Goal: Information Seeking & Learning: Learn about a topic

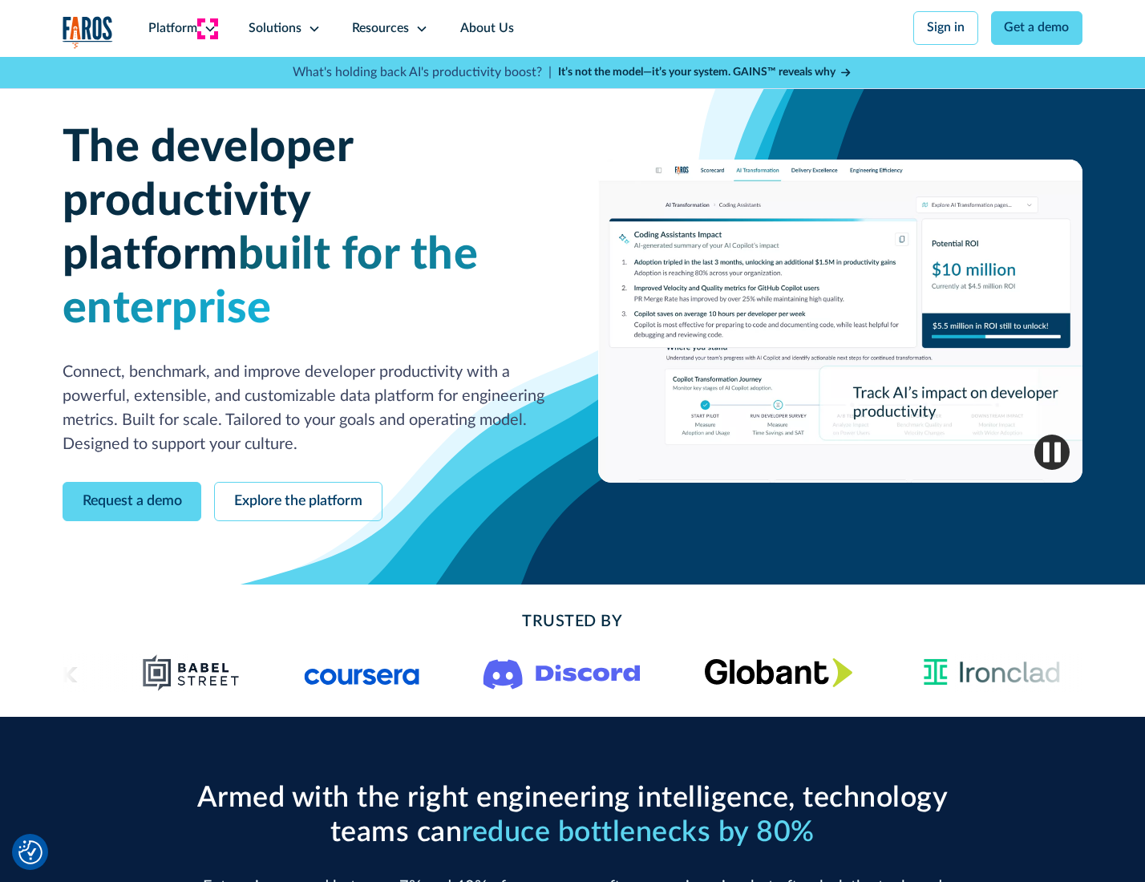
click at [208, 28] on icon at bounding box center [210, 28] width 13 height 13
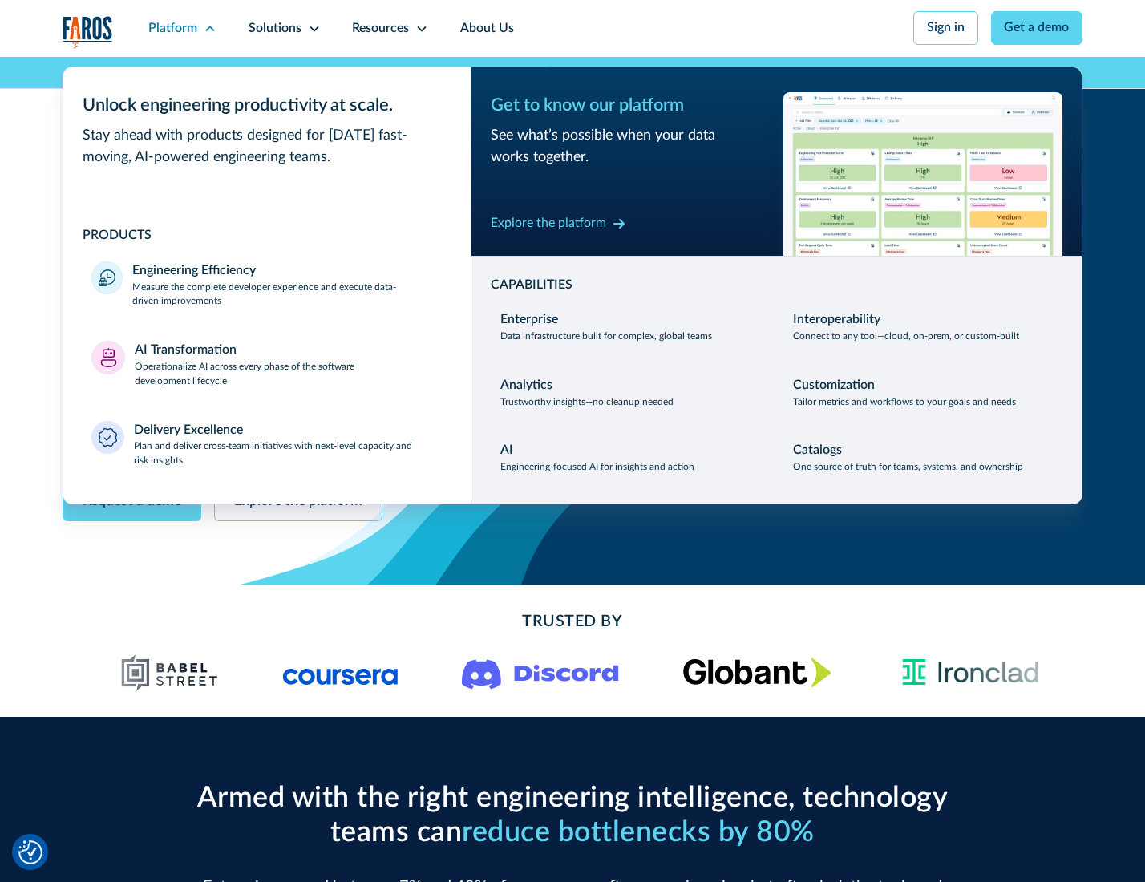
click at [285, 297] on p "Measure the complete developer experience and execute data-driven improvements" at bounding box center [286, 295] width 309 height 29
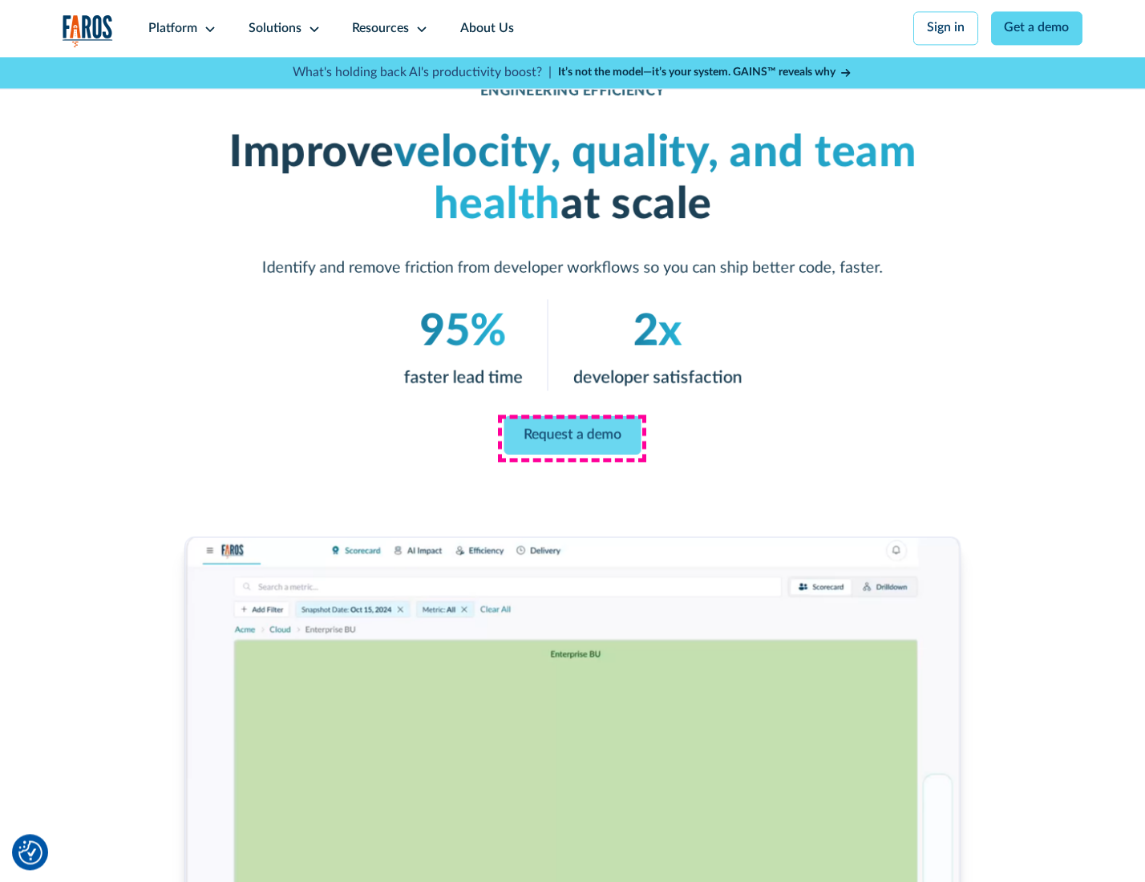
click at [572, 437] on link "Request a demo" at bounding box center [572, 435] width 137 height 38
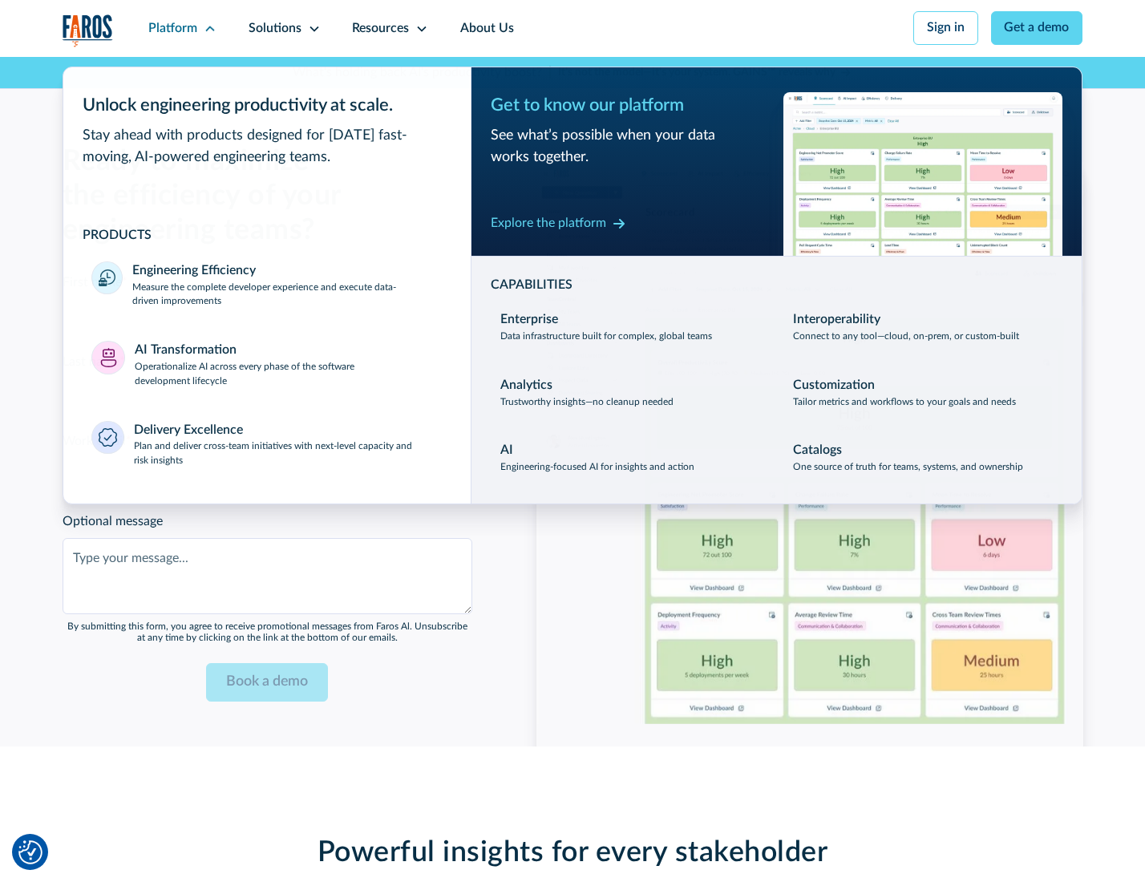
scroll to position [3489, 0]
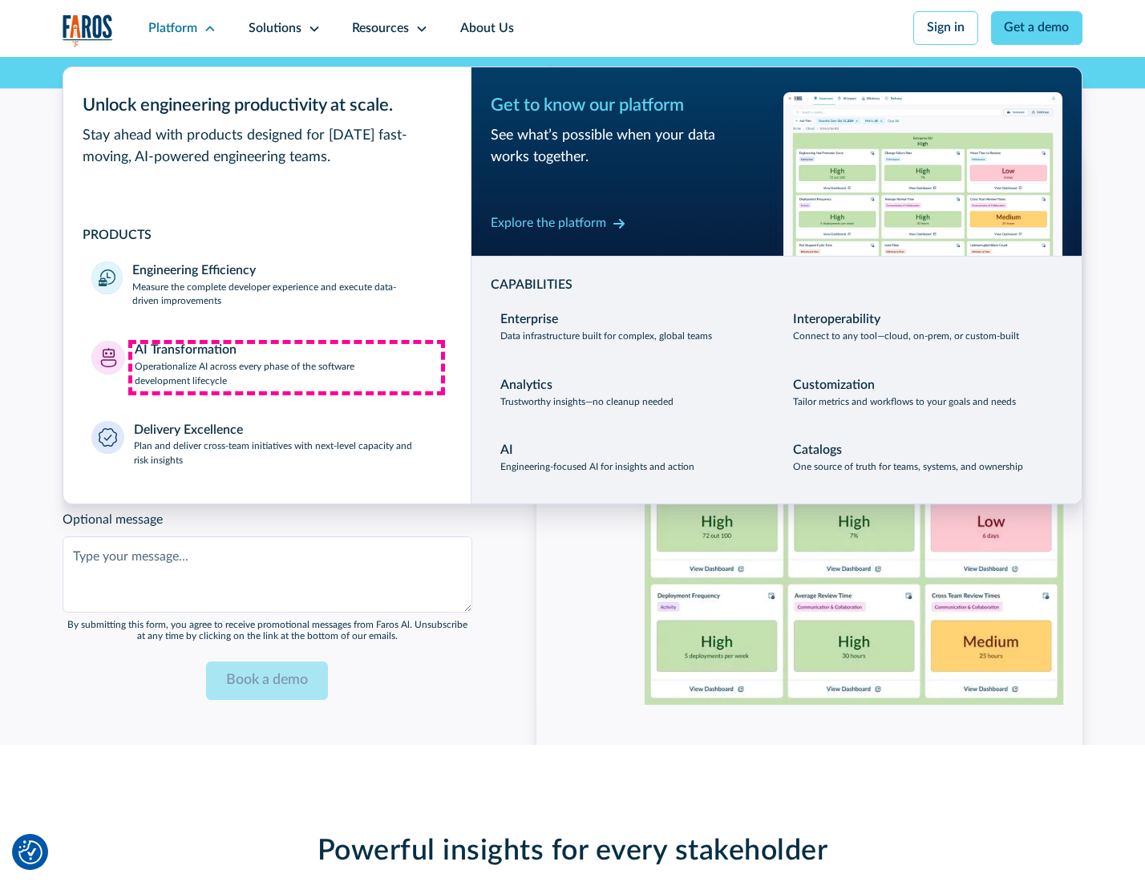
click at [286, 367] on p "Operationalize AI across every phase of the software development lifecycle" at bounding box center [289, 374] width 308 height 29
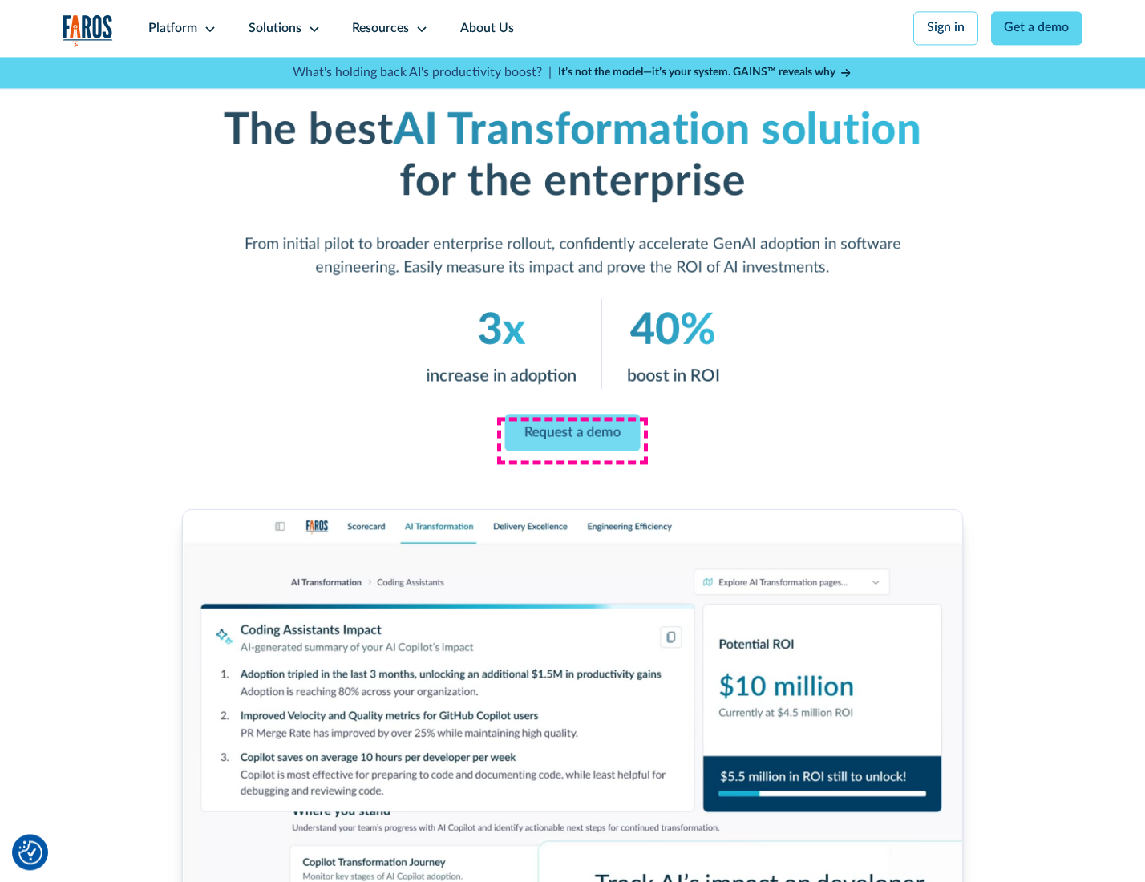
click at [572, 435] on link "Request a demo" at bounding box center [572, 433] width 135 height 38
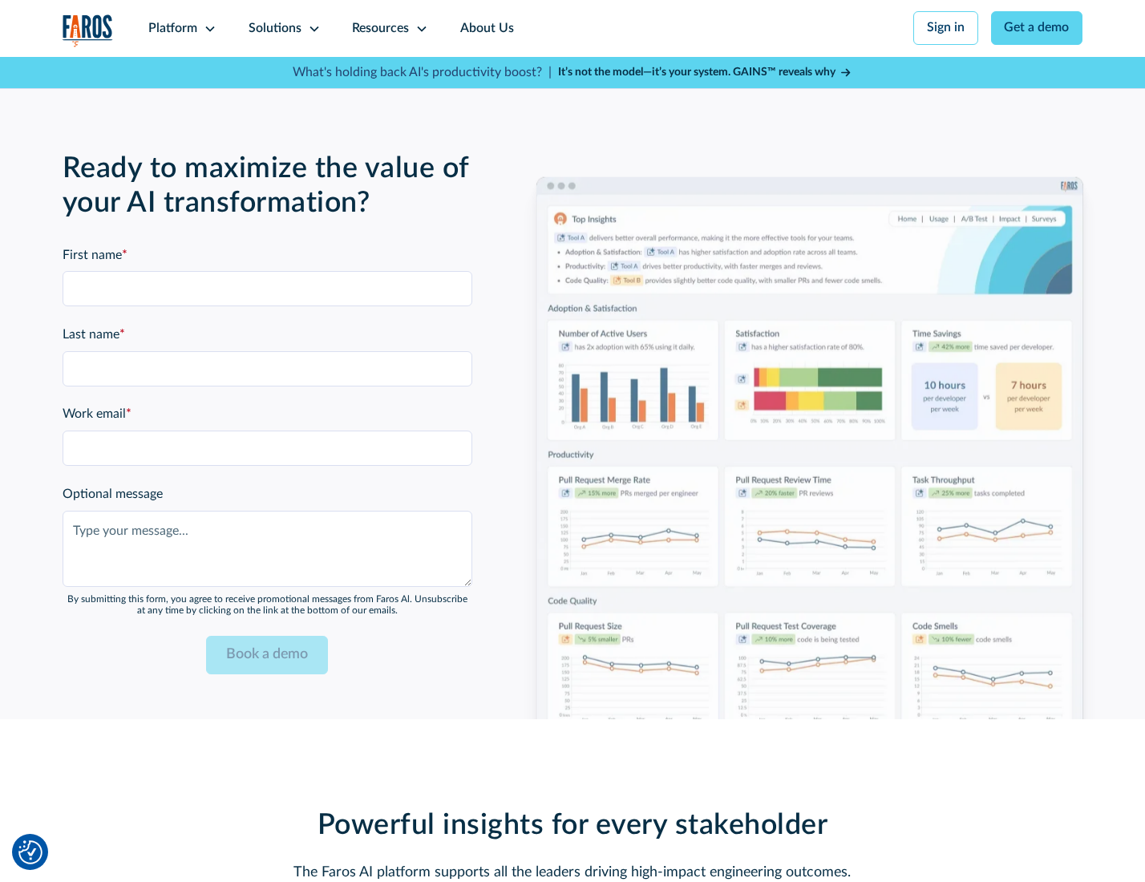
scroll to position [3876, 0]
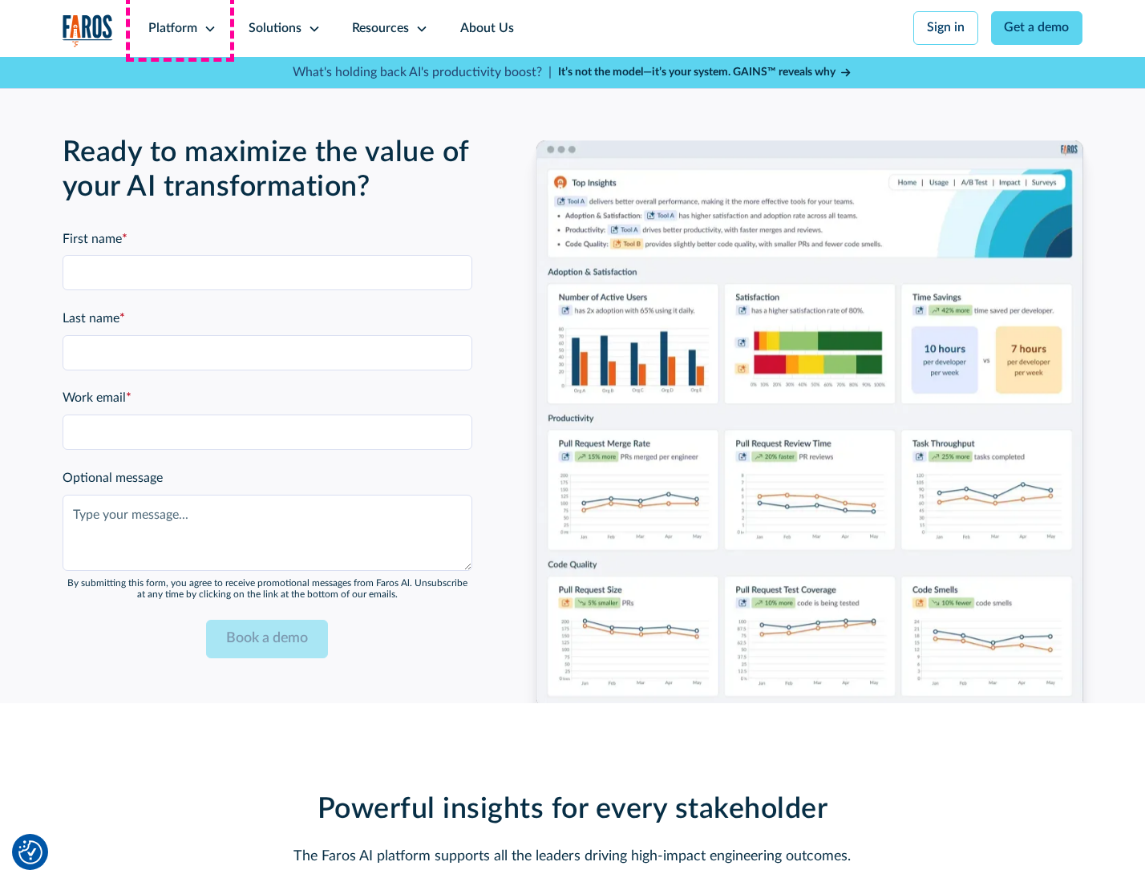
click at [180, 28] on div "Platform" at bounding box center [172, 28] width 49 height 19
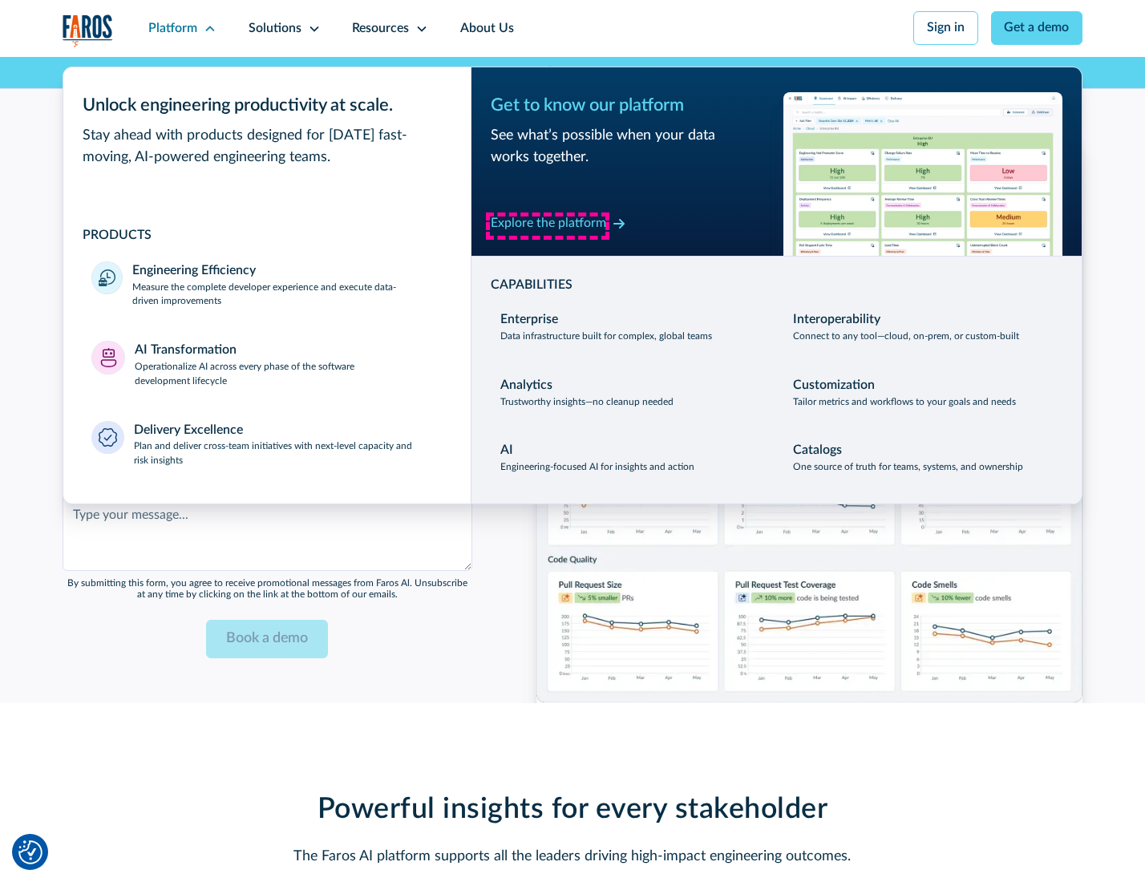
click at [547, 225] on div "Explore the platform" at bounding box center [548, 223] width 115 height 19
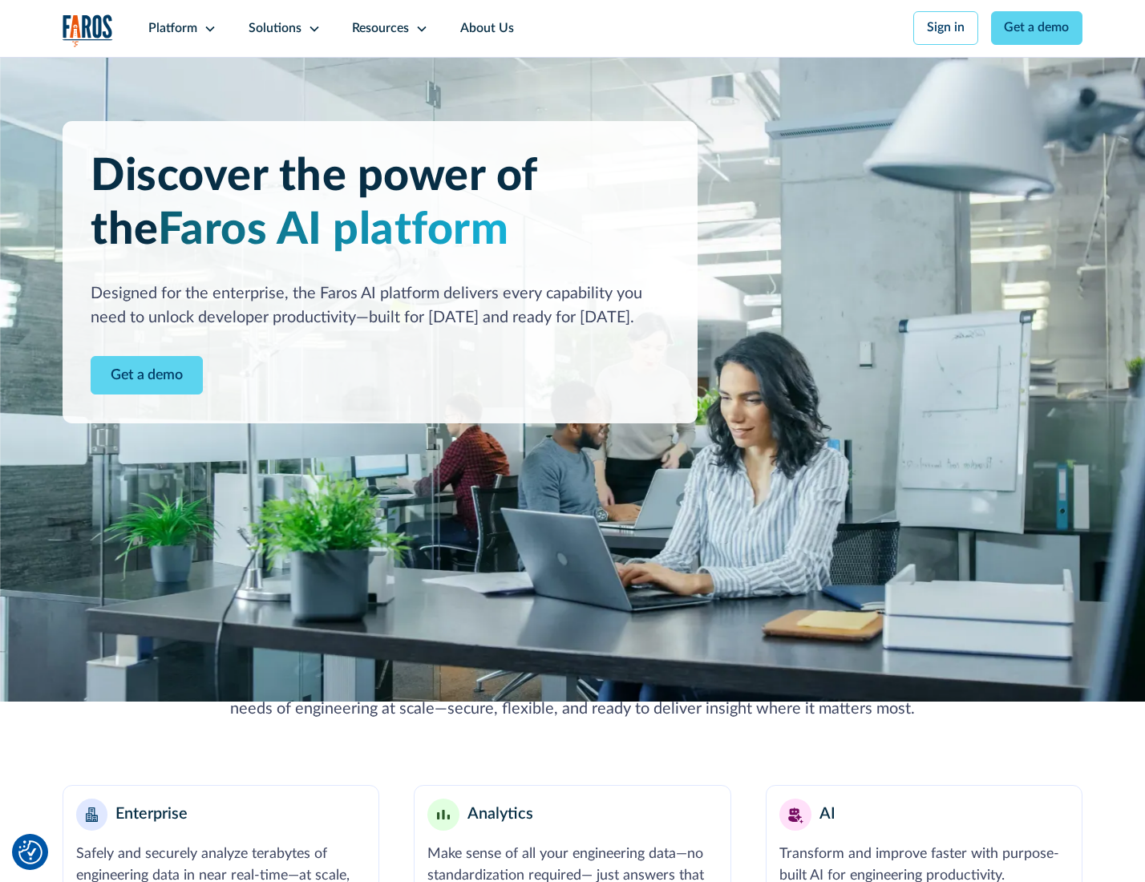
click at [145, 377] on link "Get a demo" at bounding box center [147, 375] width 112 height 39
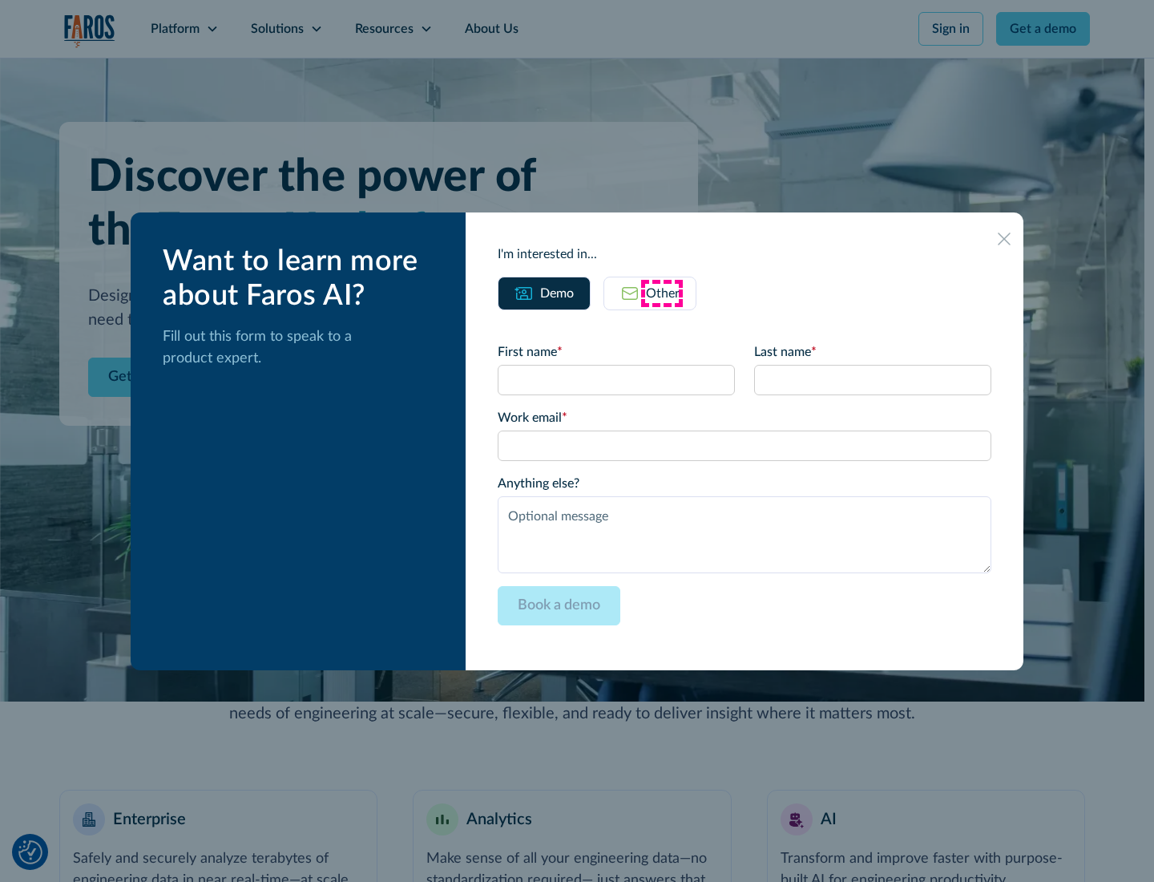
click at [662, 293] on div "Other" at bounding box center [663, 293] width 34 height 19
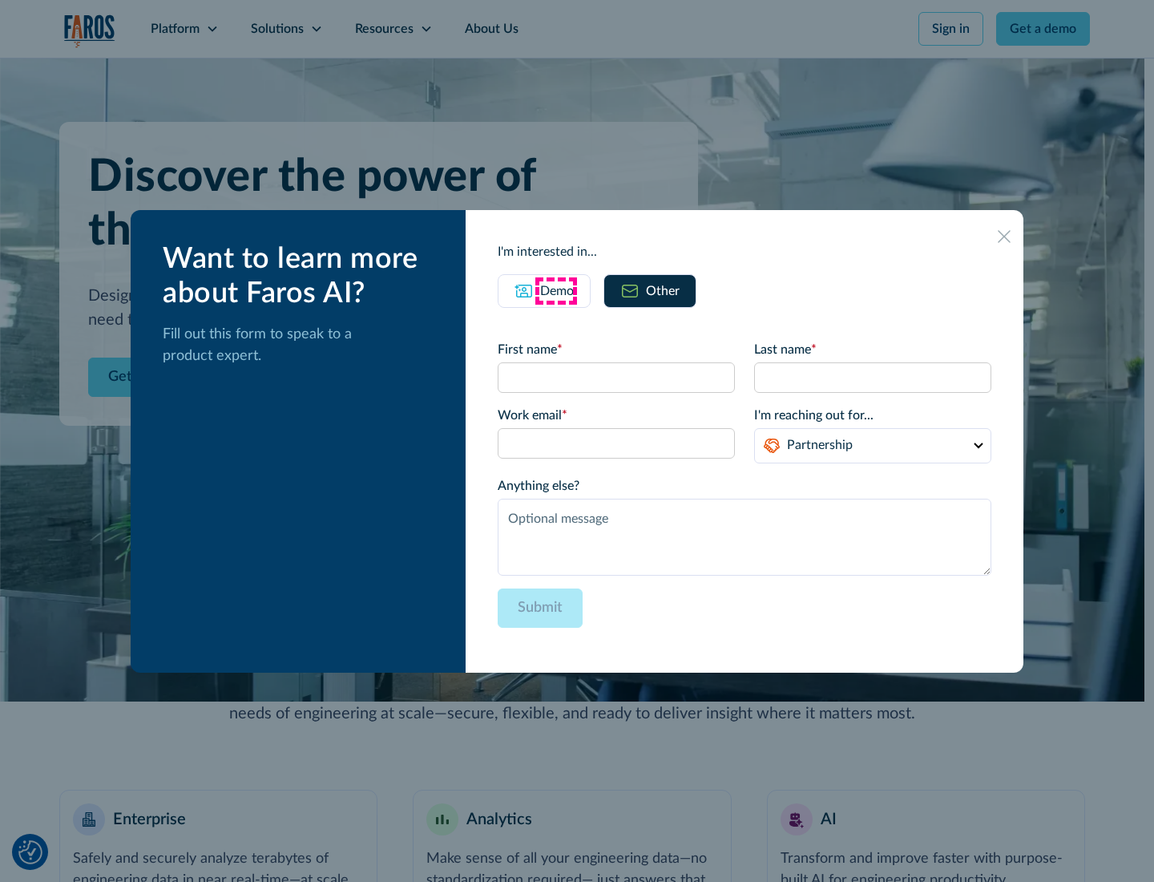
click at [555, 290] on div "Demo" at bounding box center [557, 290] width 34 height 19
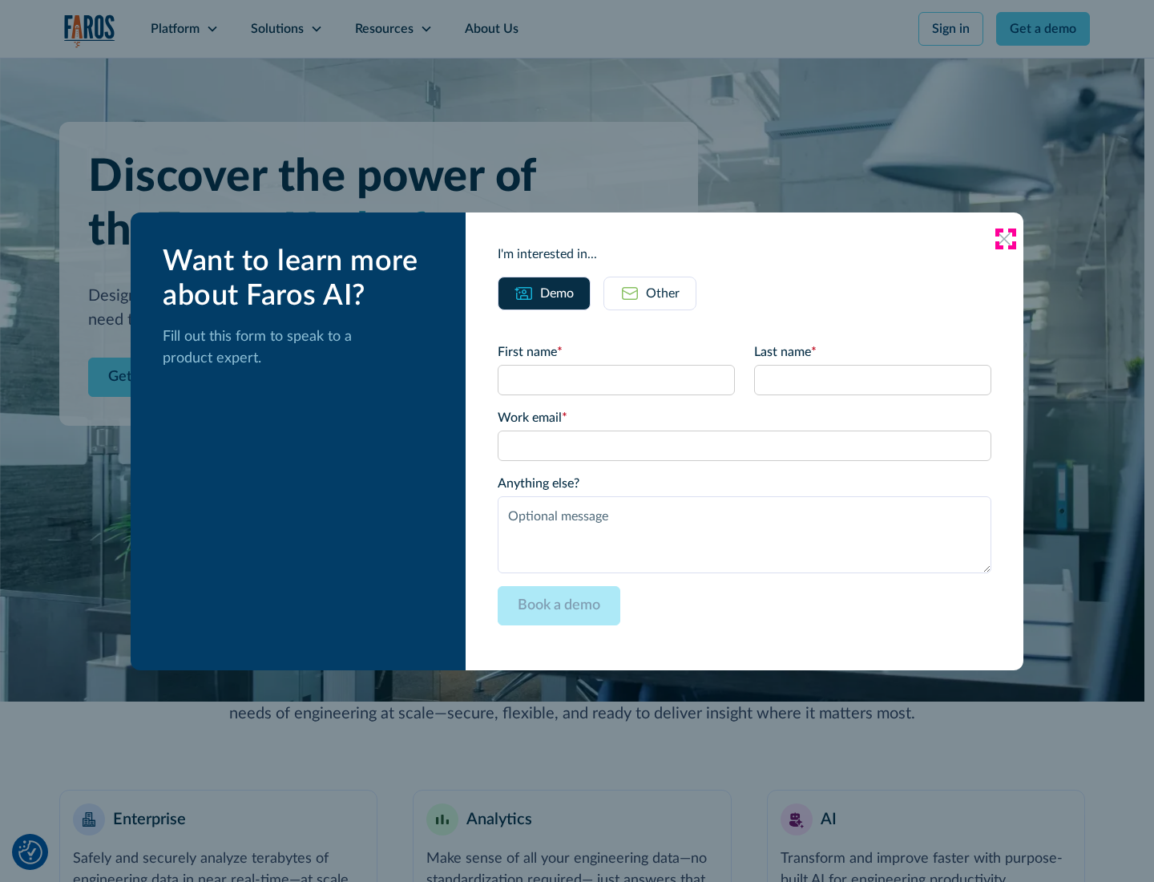
click at [1005, 238] on icon at bounding box center [1004, 238] width 13 height 13
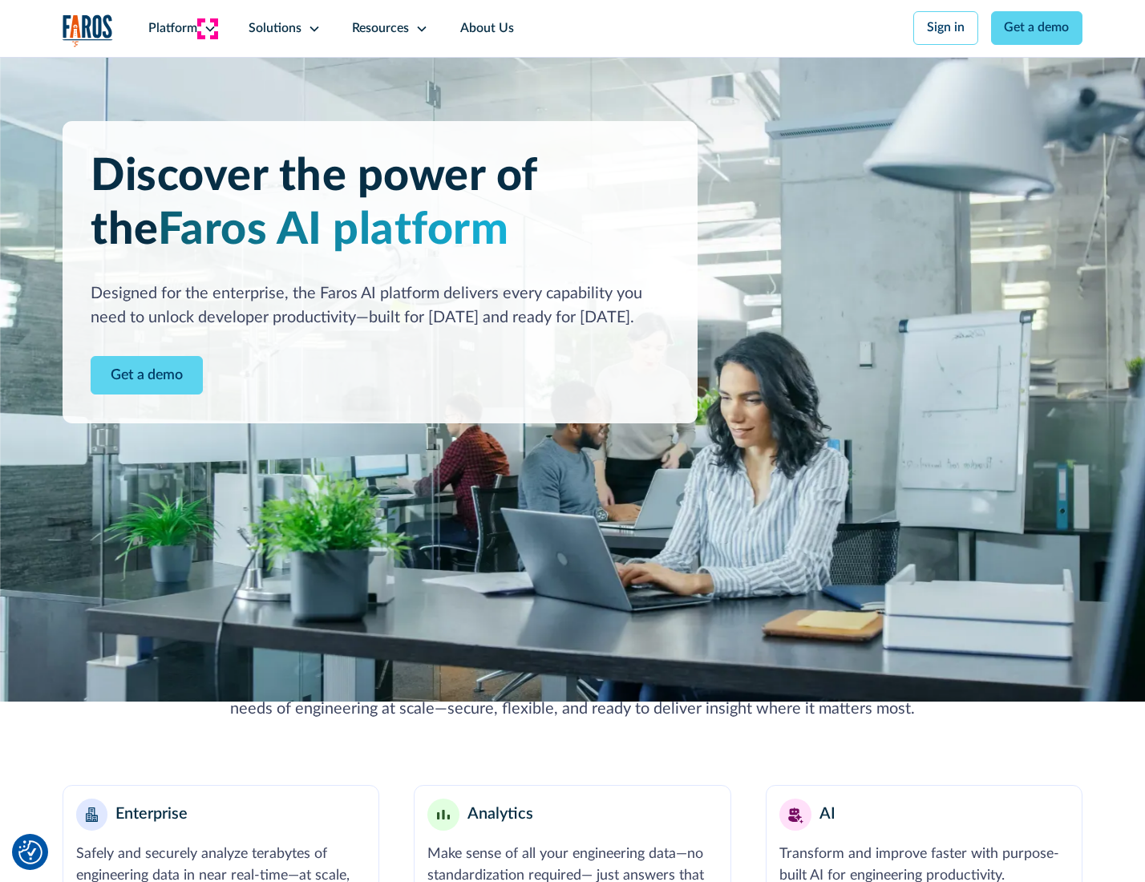
click at [208, 28] on icon at bounding box center [210, 28] width 13 height 13
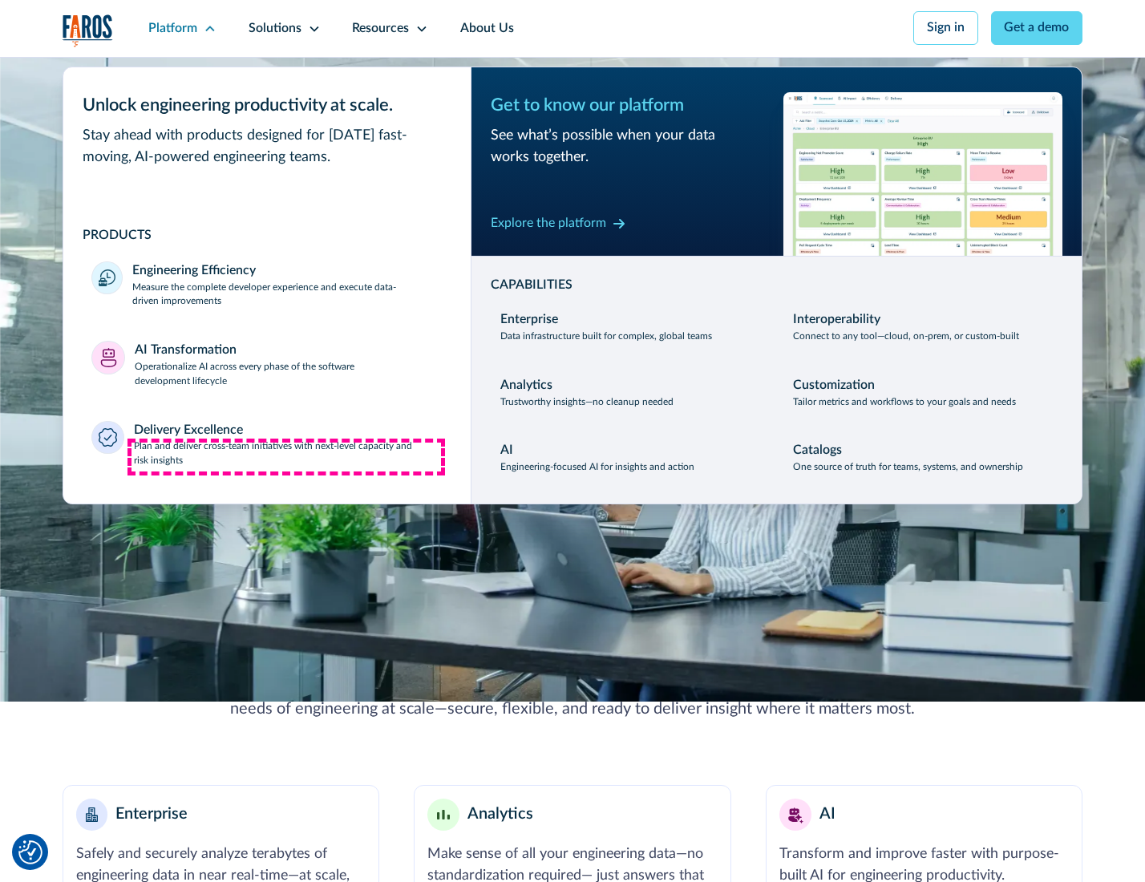
click at [286, 457] on p "Plan and deliver cross-team initiatives with next-level capacity and risk insig…" at bounding box center [288, 453] width 309 height 29
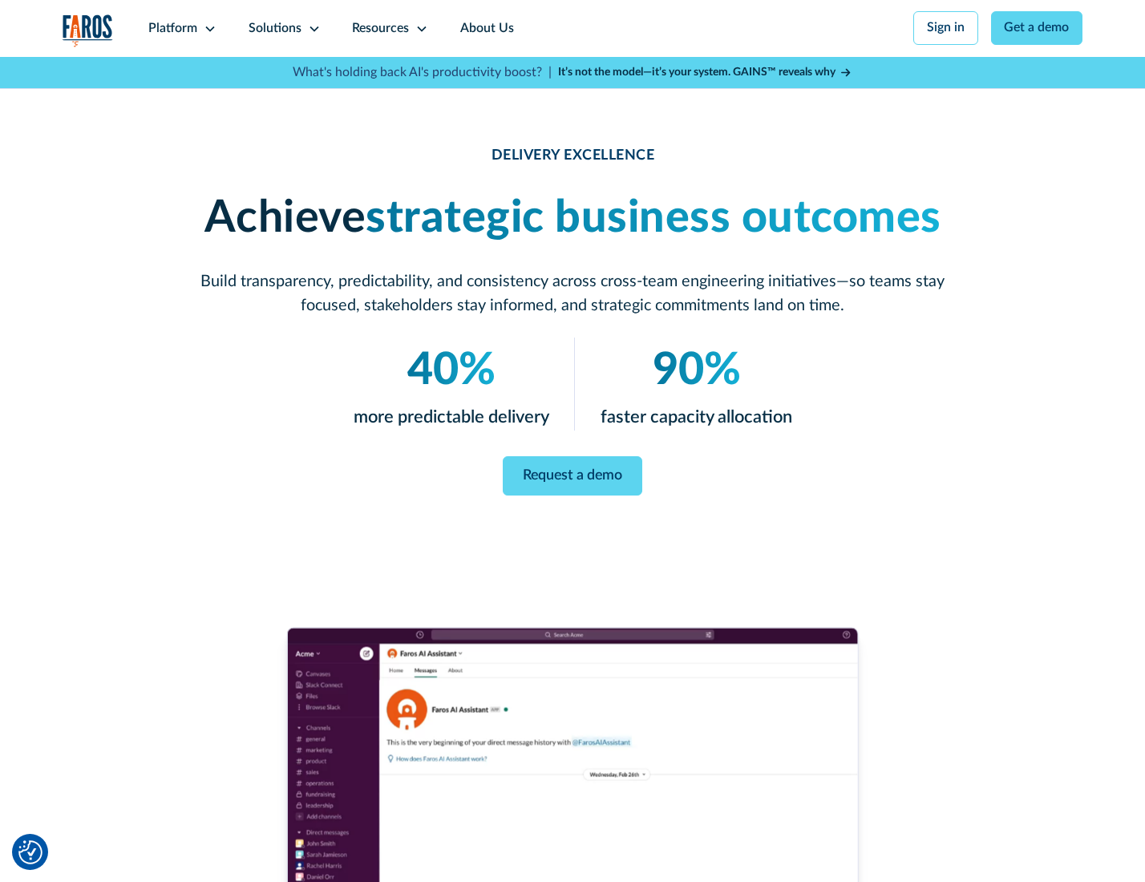
click at [311, 28] on icon at bounding box center [314, 28] width 13 height 13
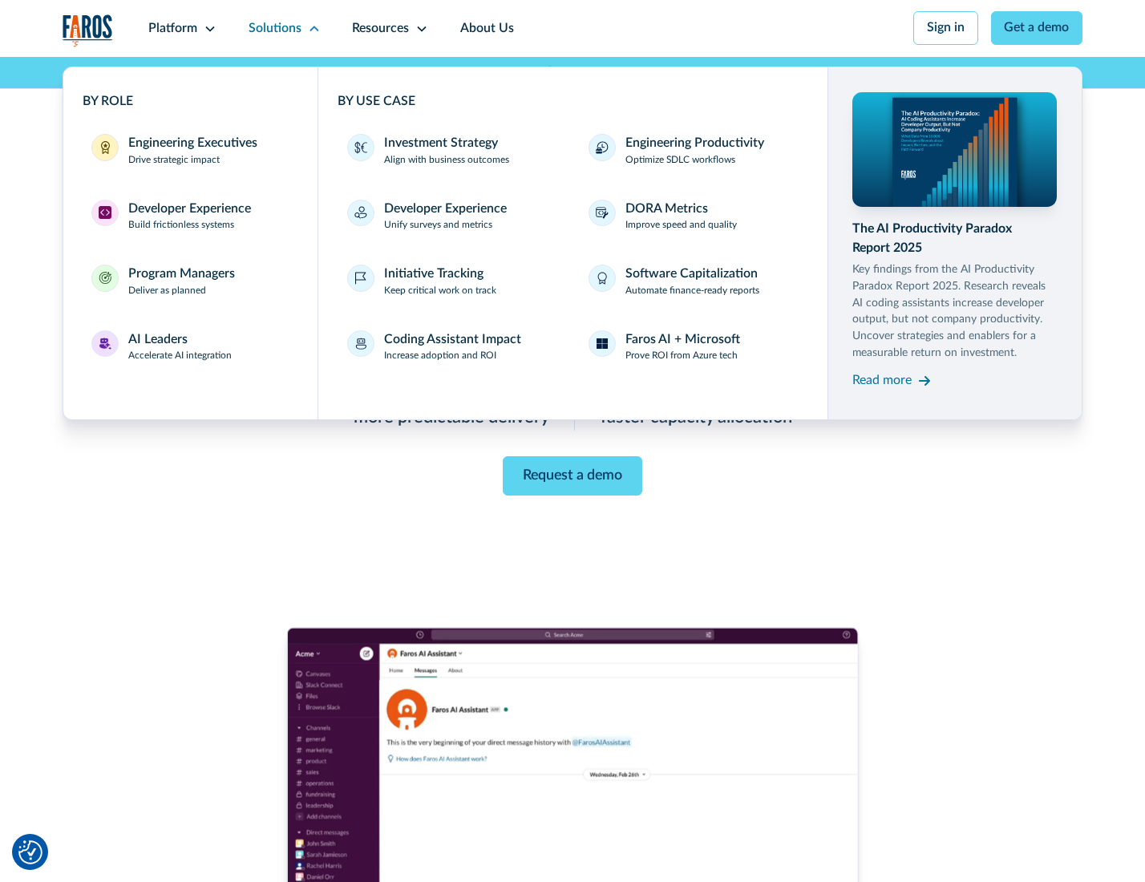
click at [188, 151] on div "Engineering Executives" at bounding box center [192, 143] width 129 height 19
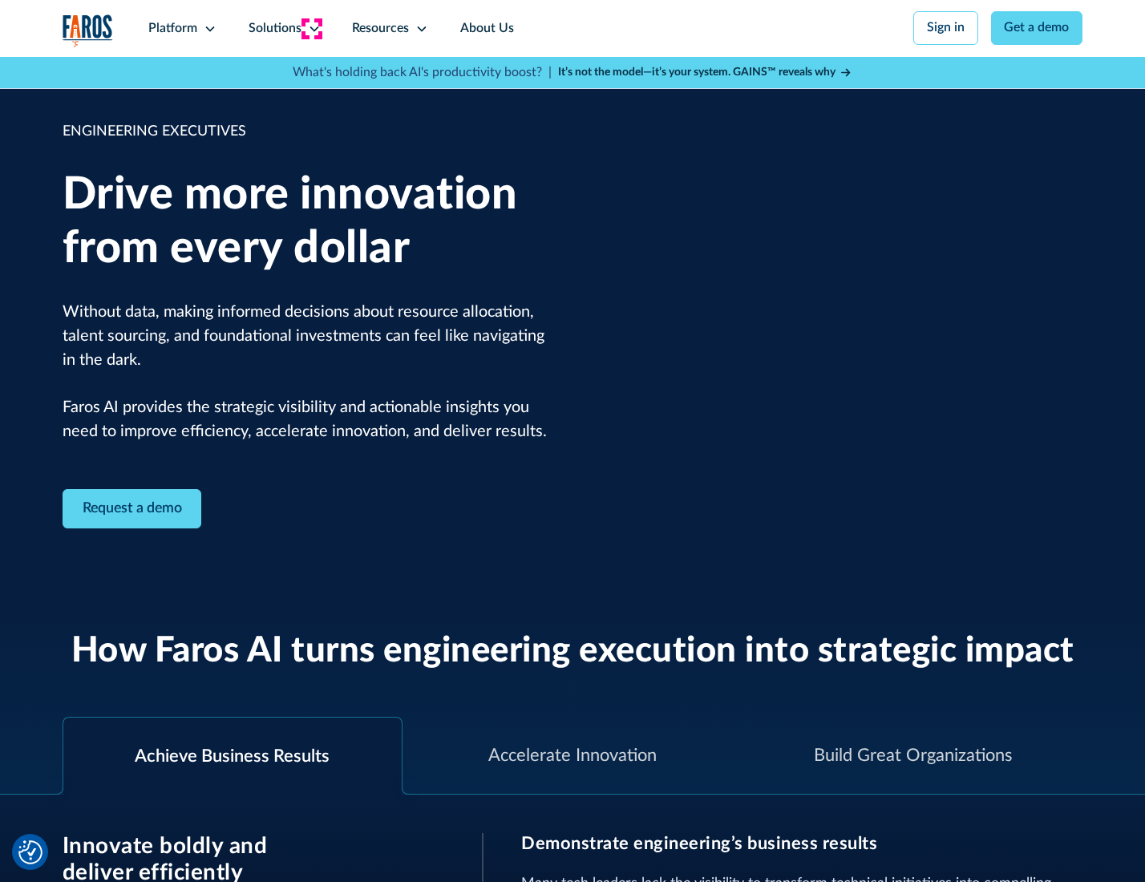
click at [311, 28] on icon at bounding box center [314, 28] width 13 height 13
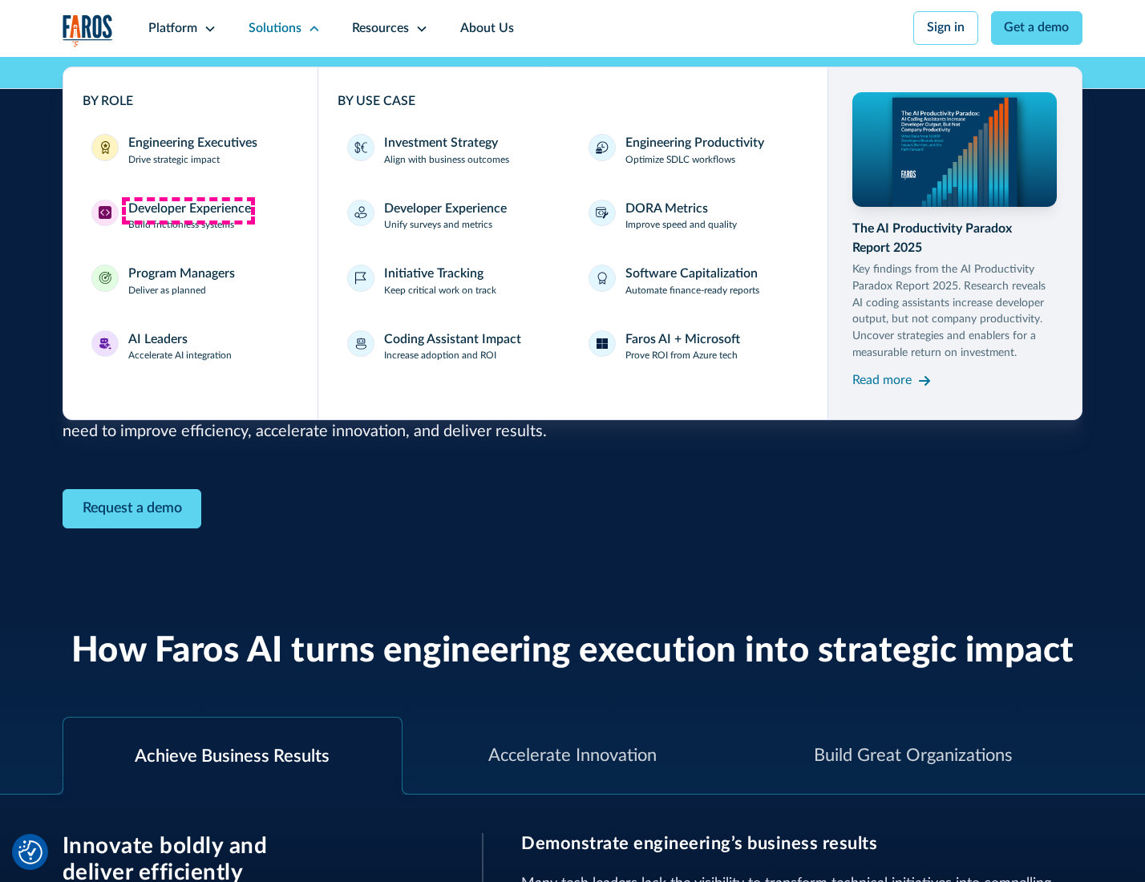
click at [188, 210] on div "Developer Experience" at bounding box center [189, 209] width 123 height 19
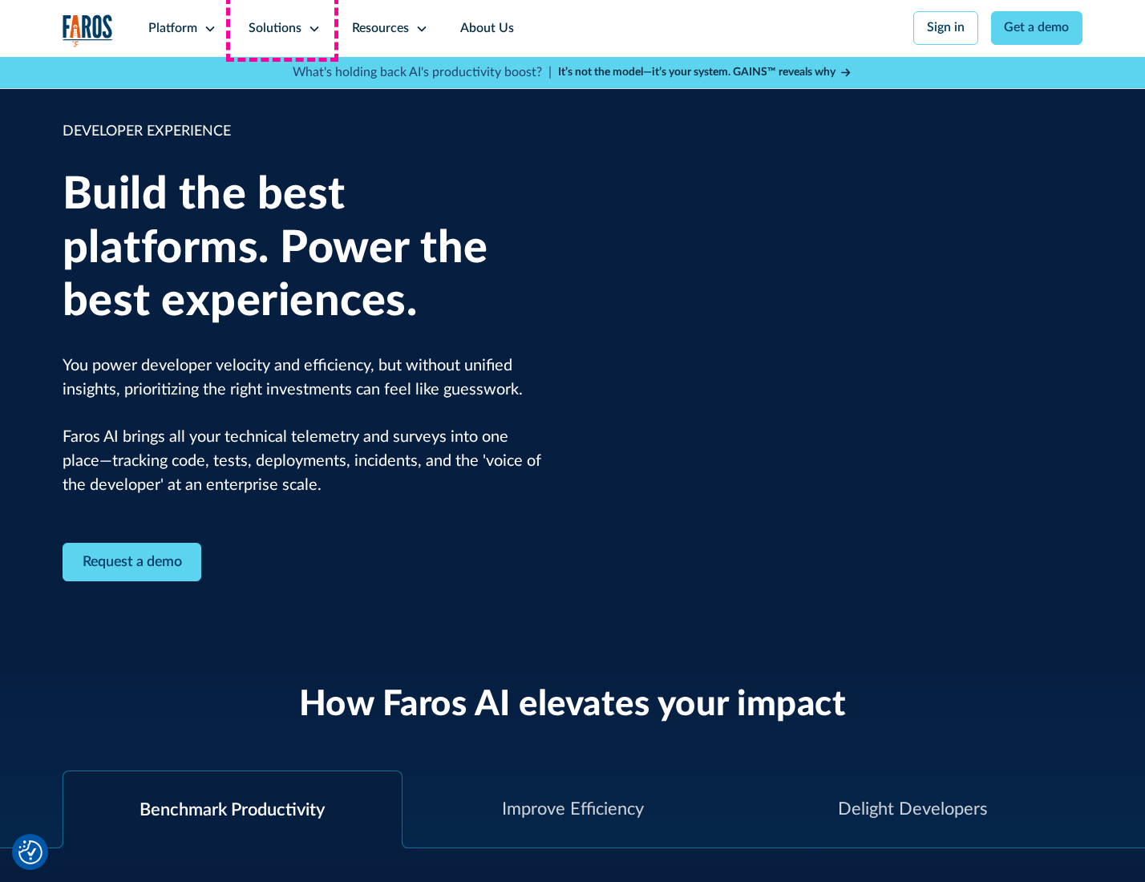
click at [282, 28] on div "Solutions" at bounding box center [274, 28] width 53 height 19
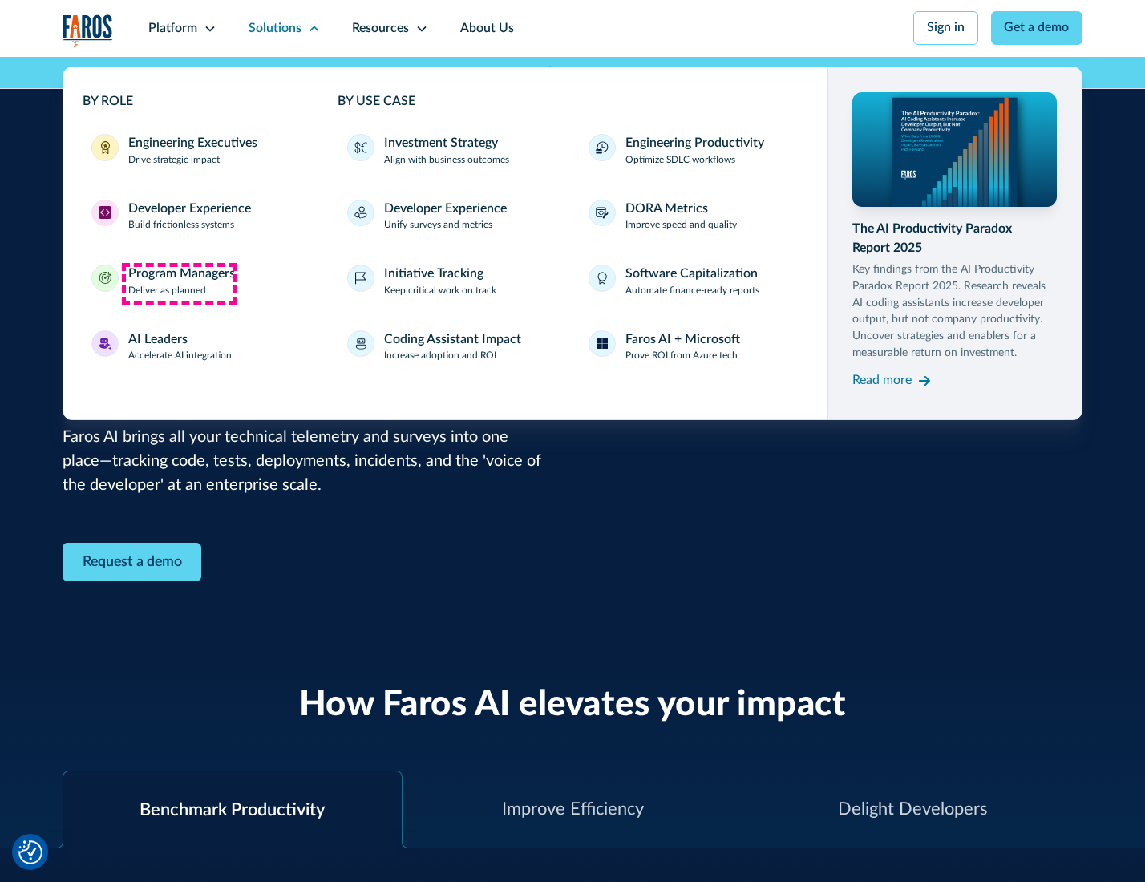
click at [179, 283] on div "Program Managers" at bounding box center [181, 274] width 107 height 19
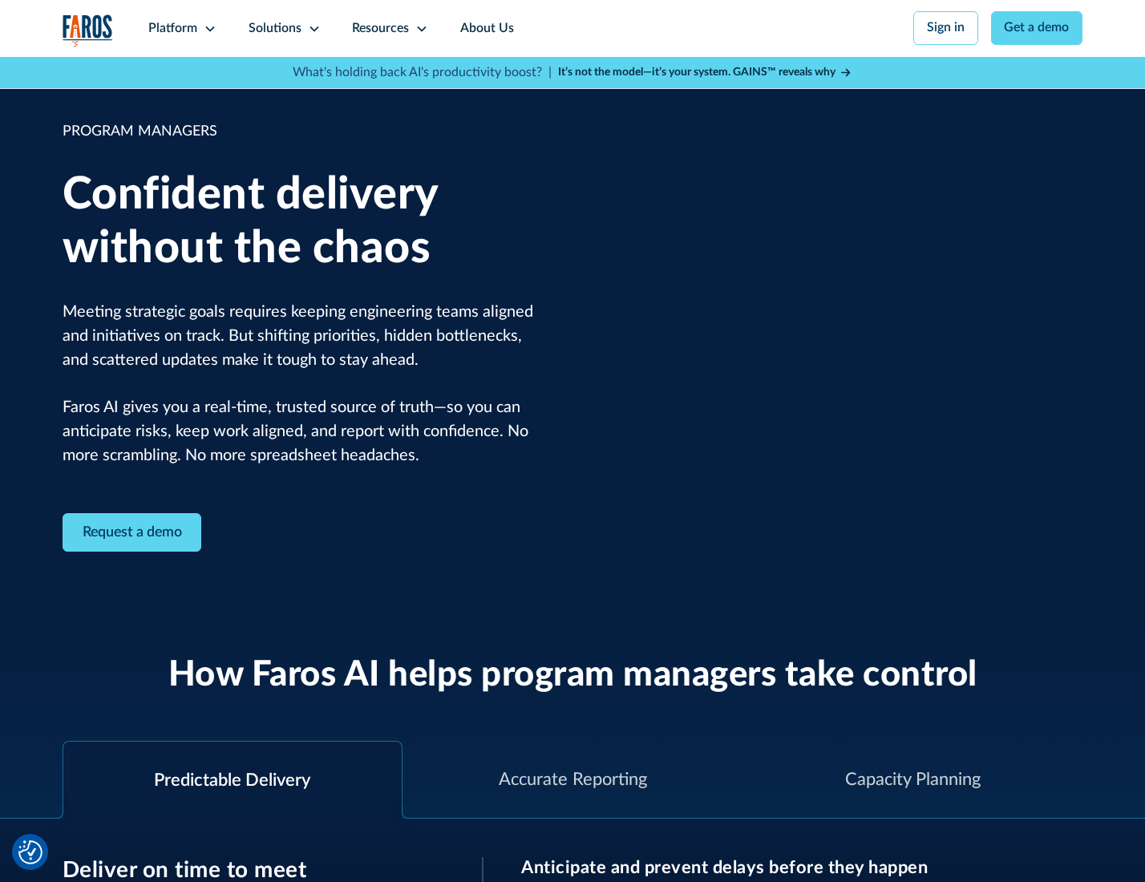
click at [311, 29] on icon at bounding box center [314, 28] width 13 height 13
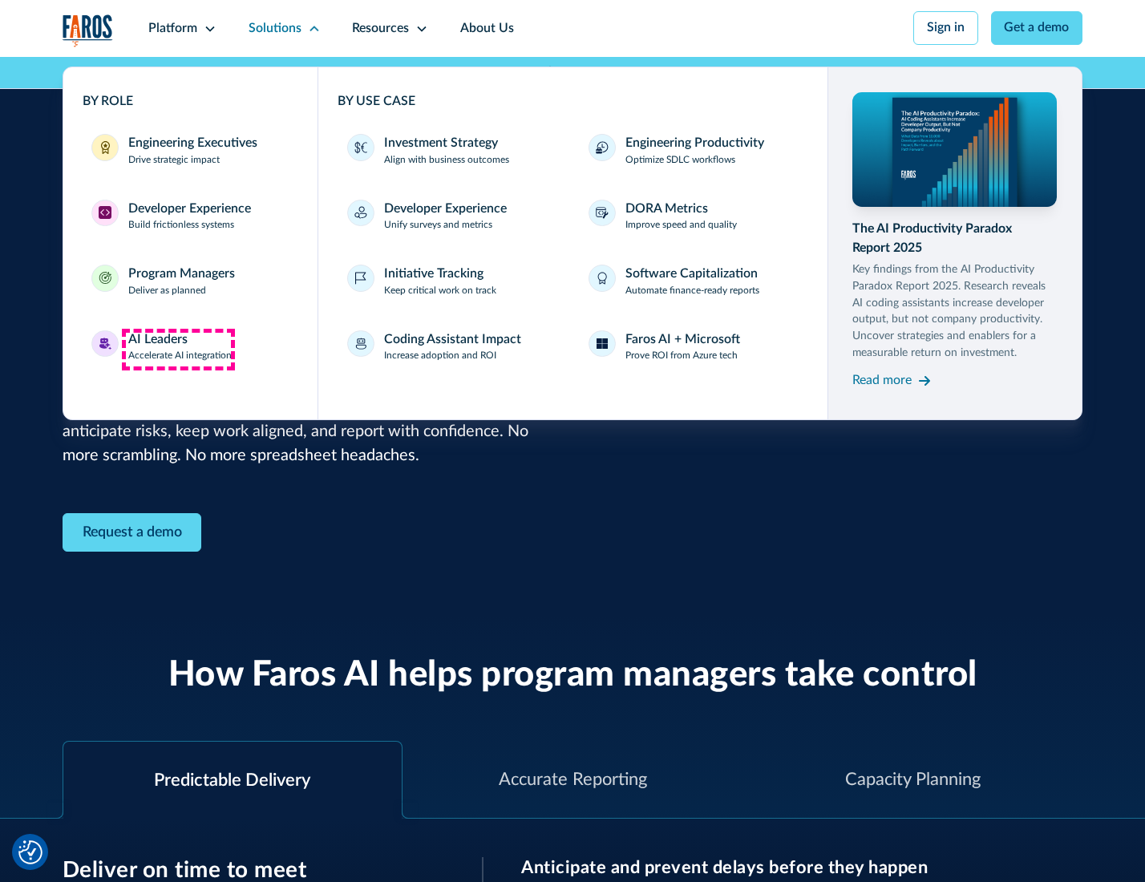
click at [178, 349] on div "AI Leaders" at bounding box center [157, 339] width 59 height 19
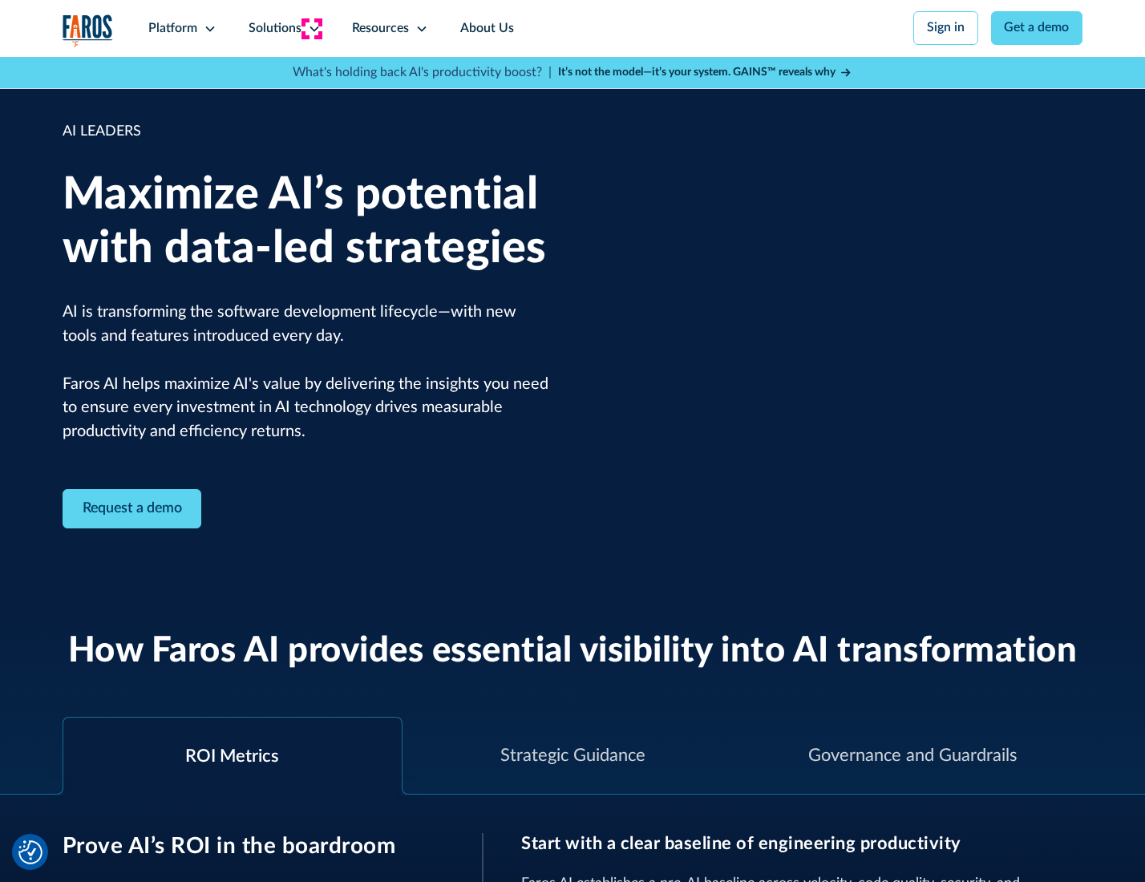
click at [311, 28] on icon at bounding box center [314, 28] width 13 height 13
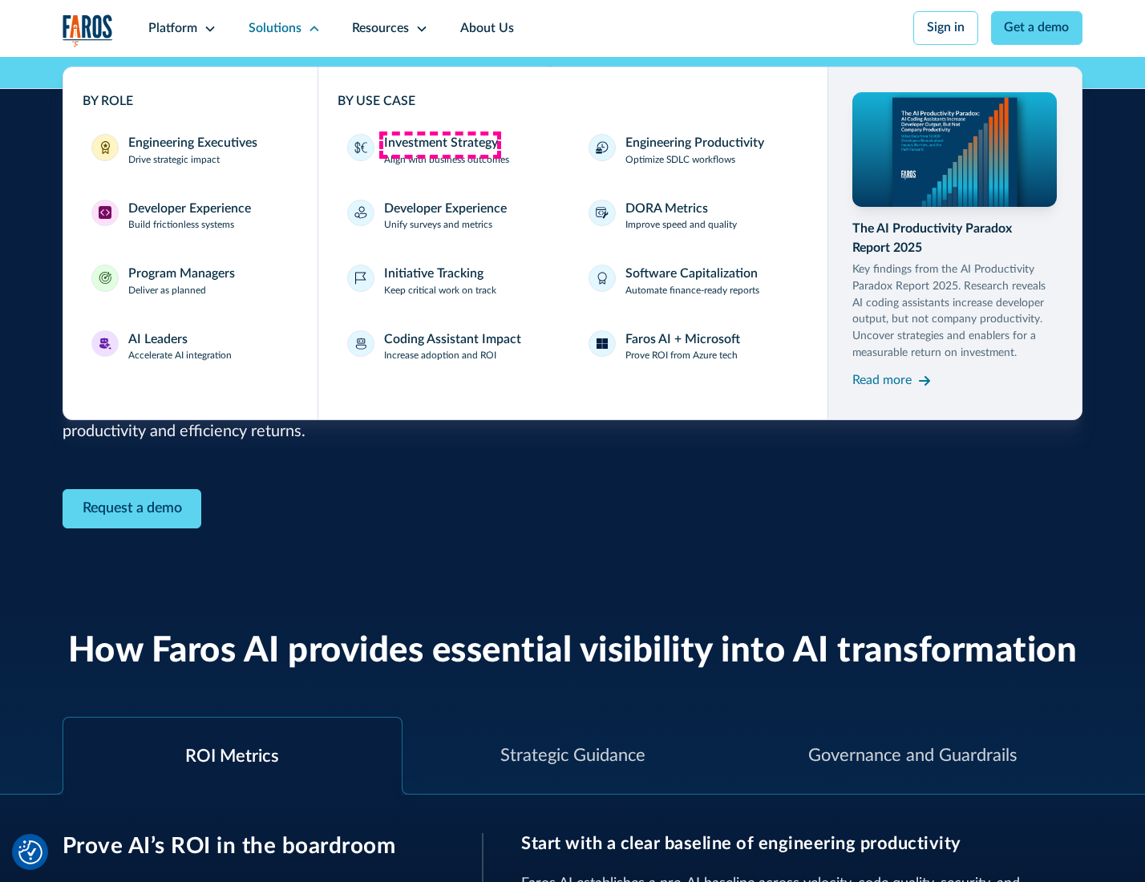
click at [439, 144] on div "Investment Strategy" at bounding box center [441, 143] width 114 height 19
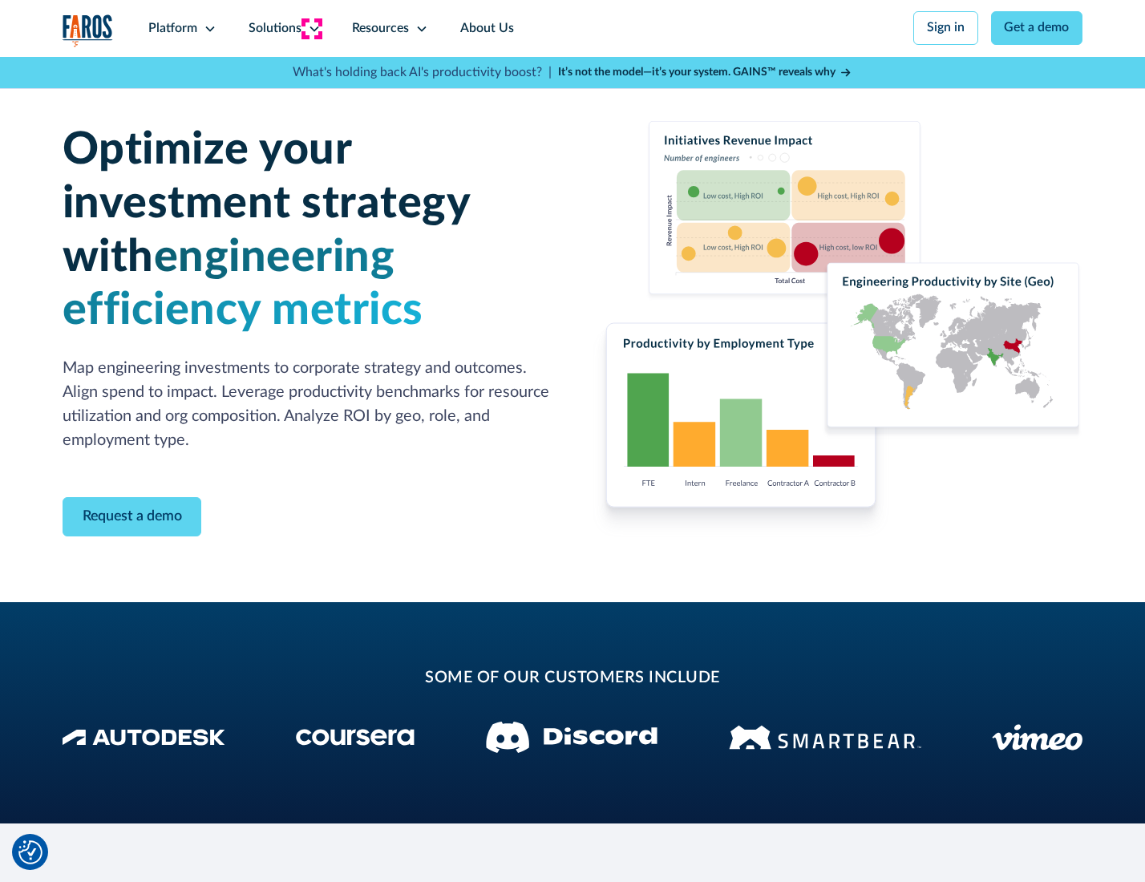
click at [311, 28] on icon at bounding box center [314, 28] width 13 height 13
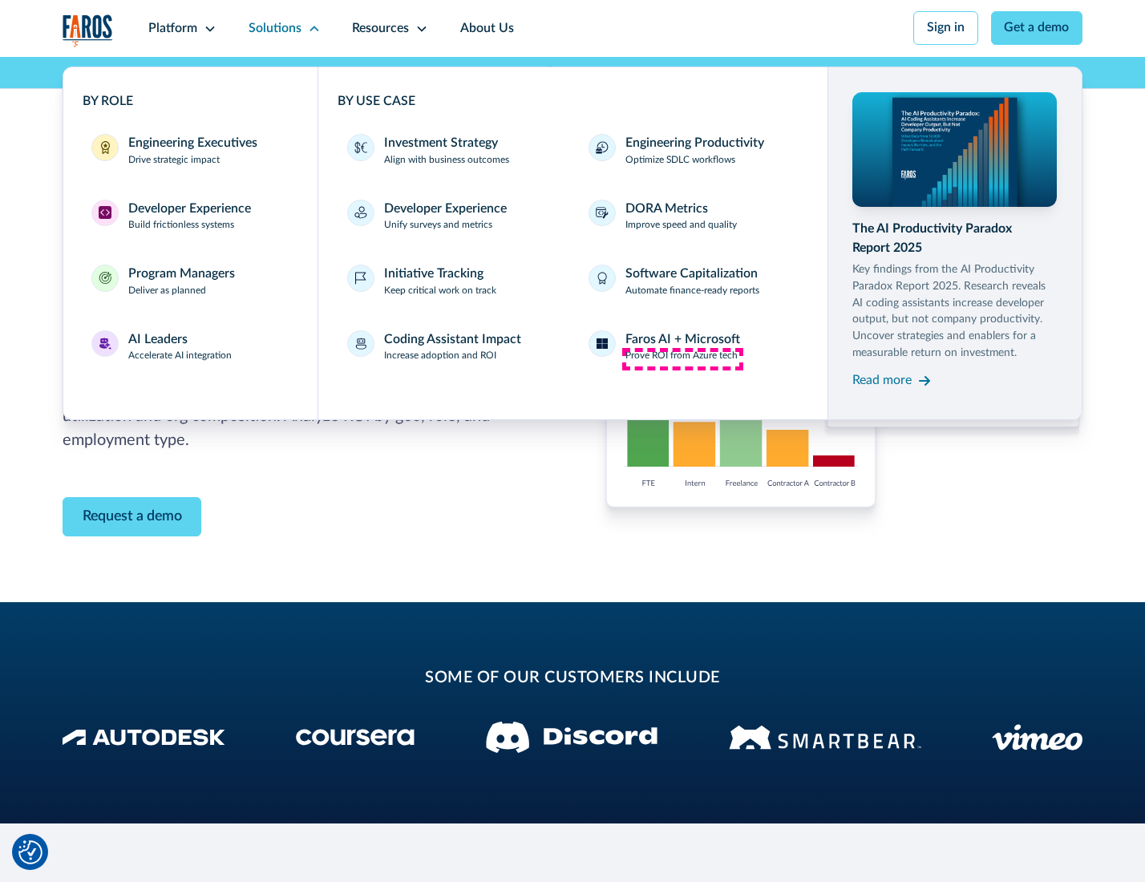
click at [682, 358] on p "Prove ROI from Azure tech" at bounding box center [681, 356] width 112 height 14
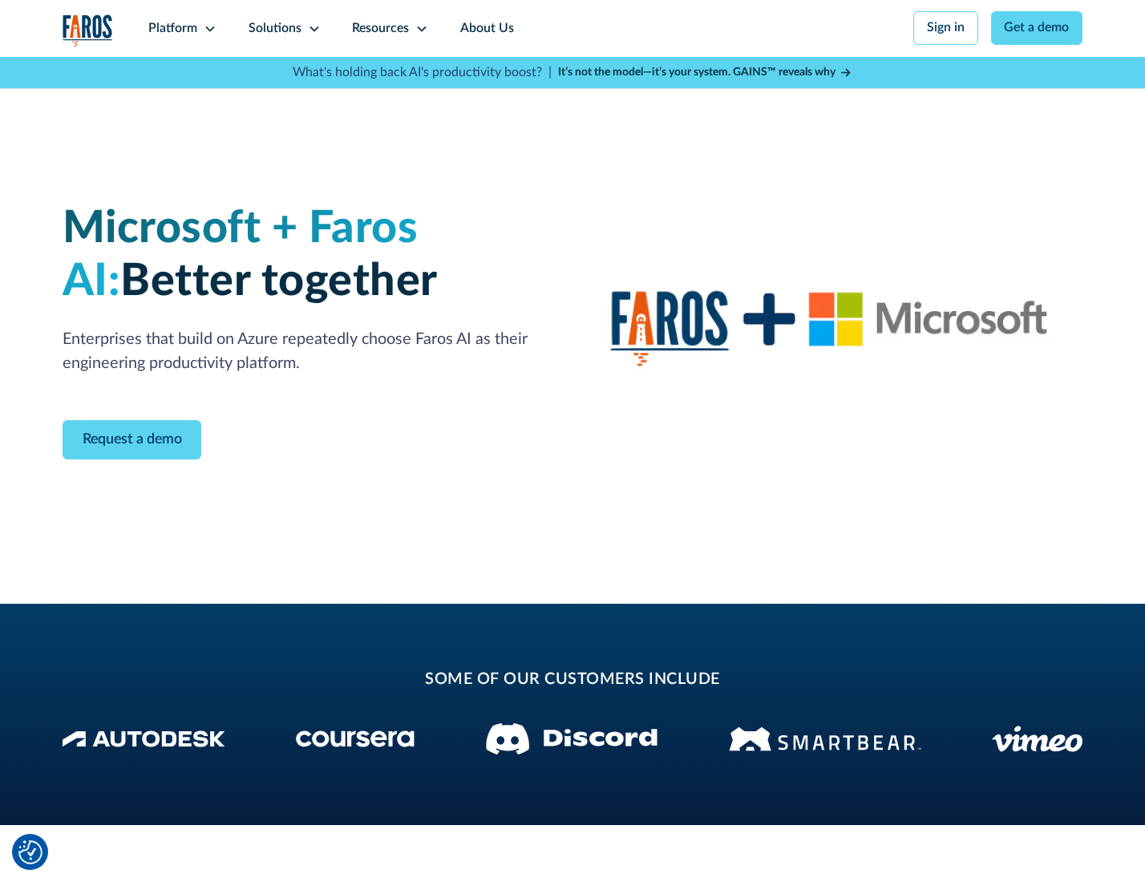
click at [311, 28] on icon at bounding box center [314, 28] width 13 height 13
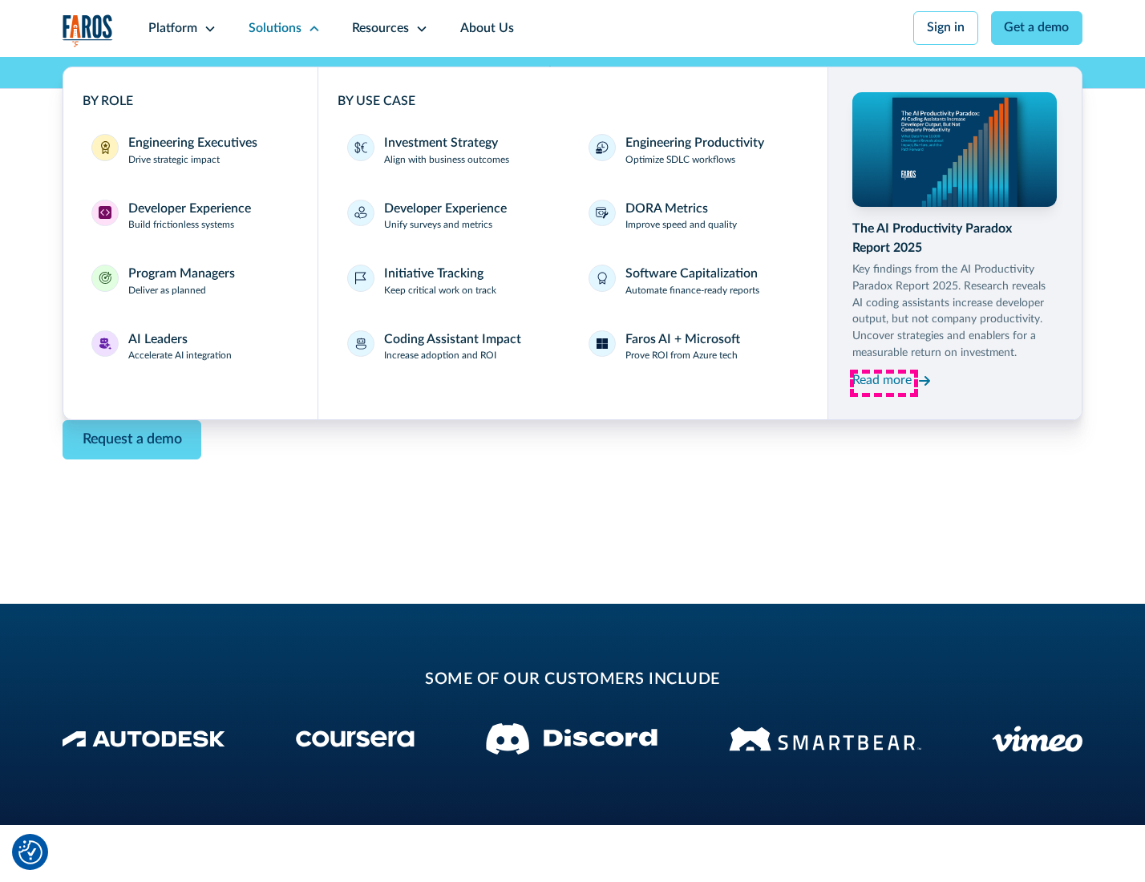
click at [883, 383] on div "Read more" at bounding box center [881, 380] width 59 height 19
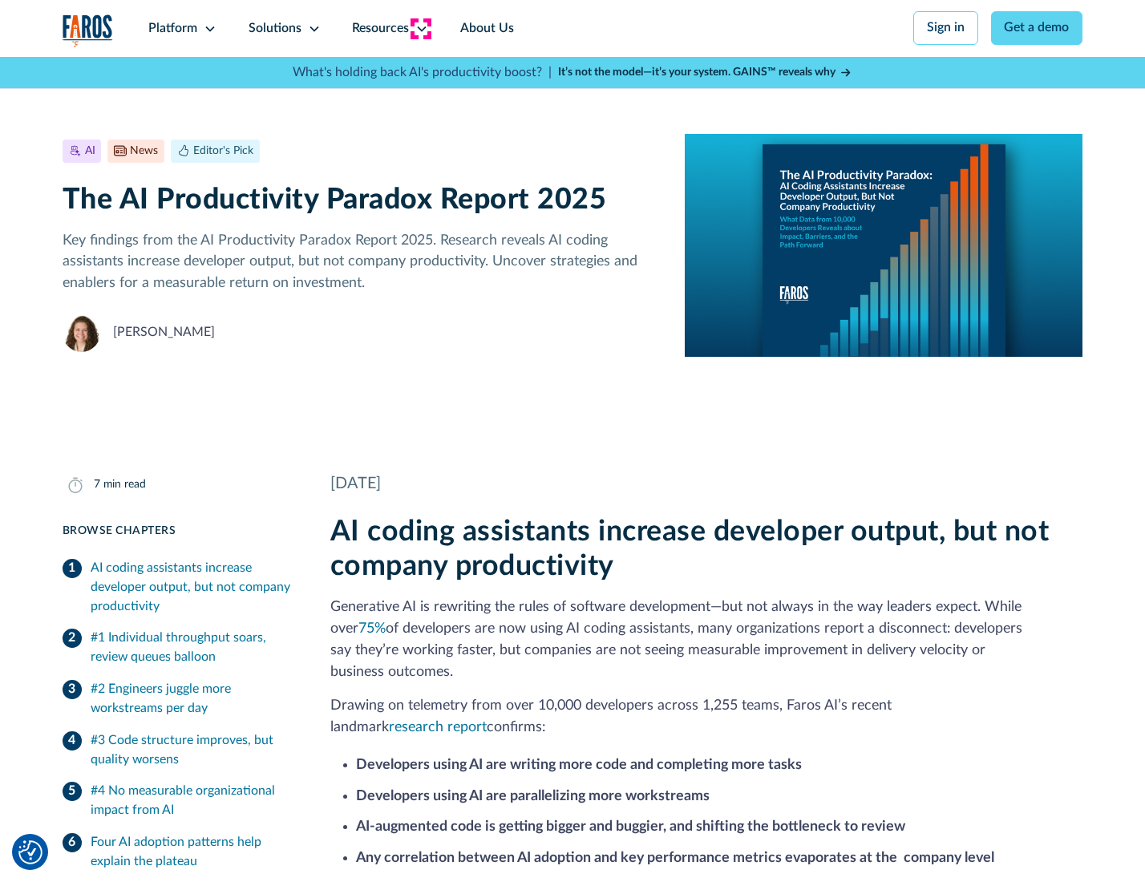
click at [420, 28] on icon at bounding box center [421, 28] width 13 height 13
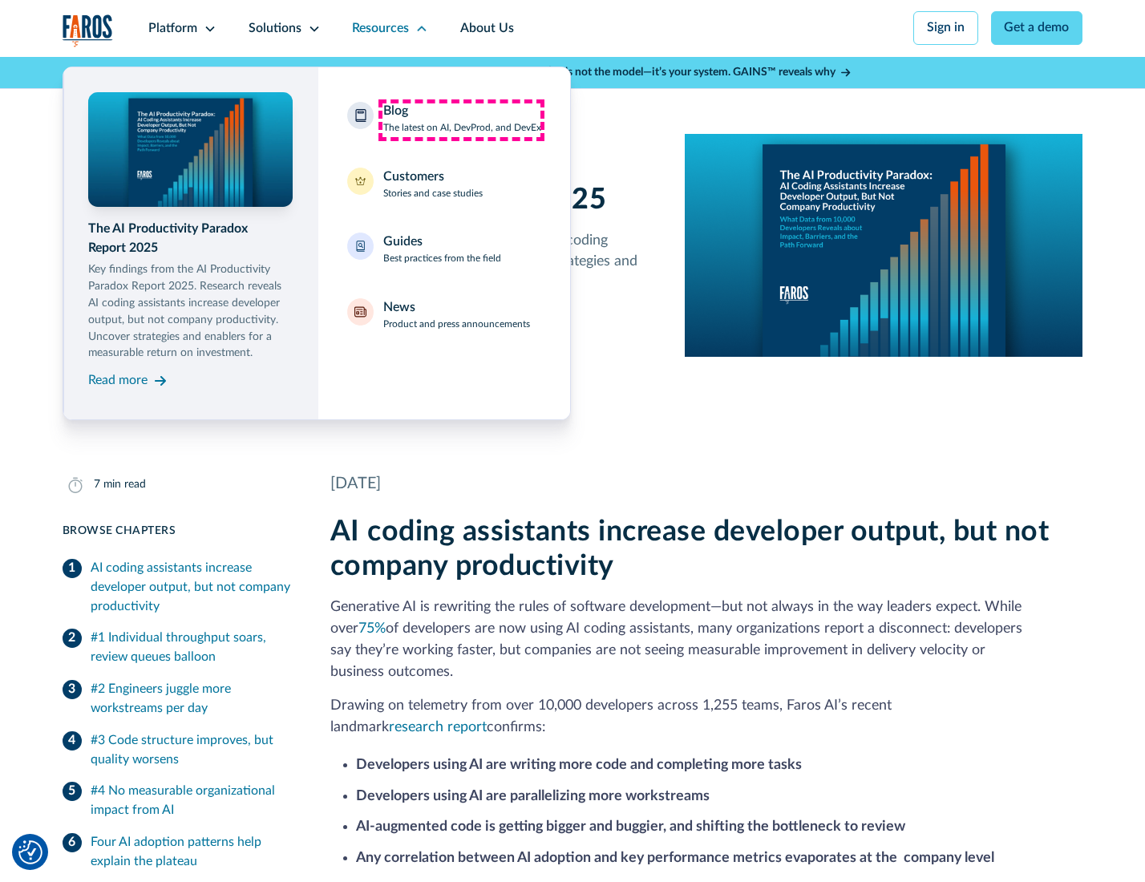
click at [461, 119] on div "Blog The latest on AI, DevProd, and DevEx" at bounding box center [462, 119] width 158 height 34
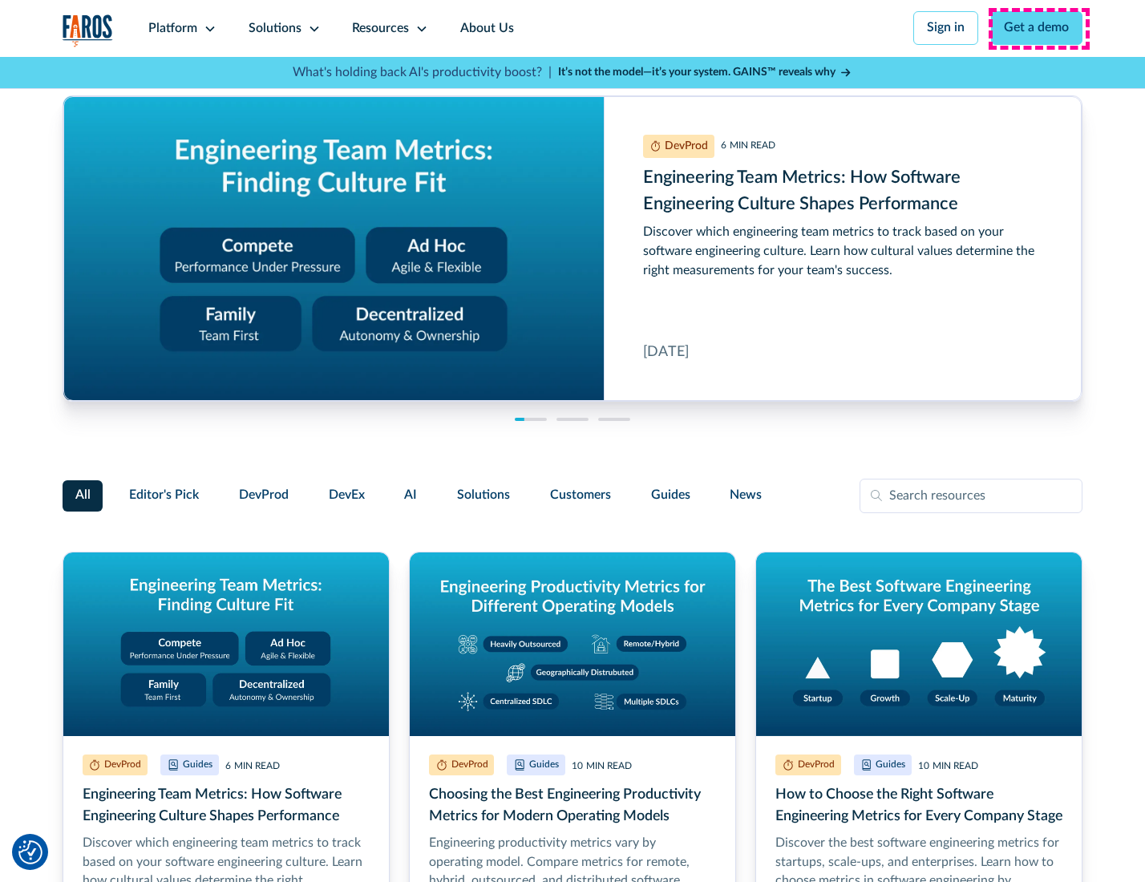
click at [1038, 28] on link "Get a demo" at bounding box center [1037, 28] width 92 height 34
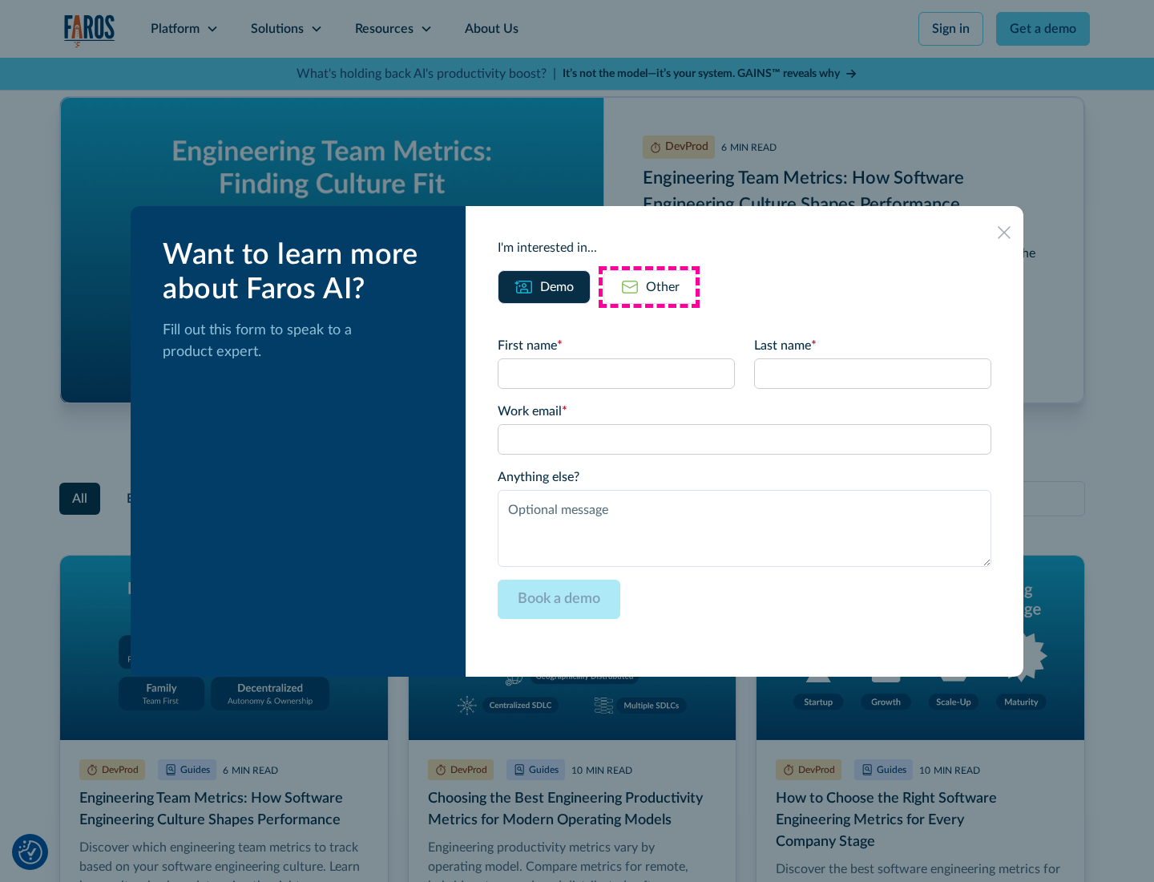
click at [649, 286] on div "Other" at bounding box center [663, 286] width 34 height 19
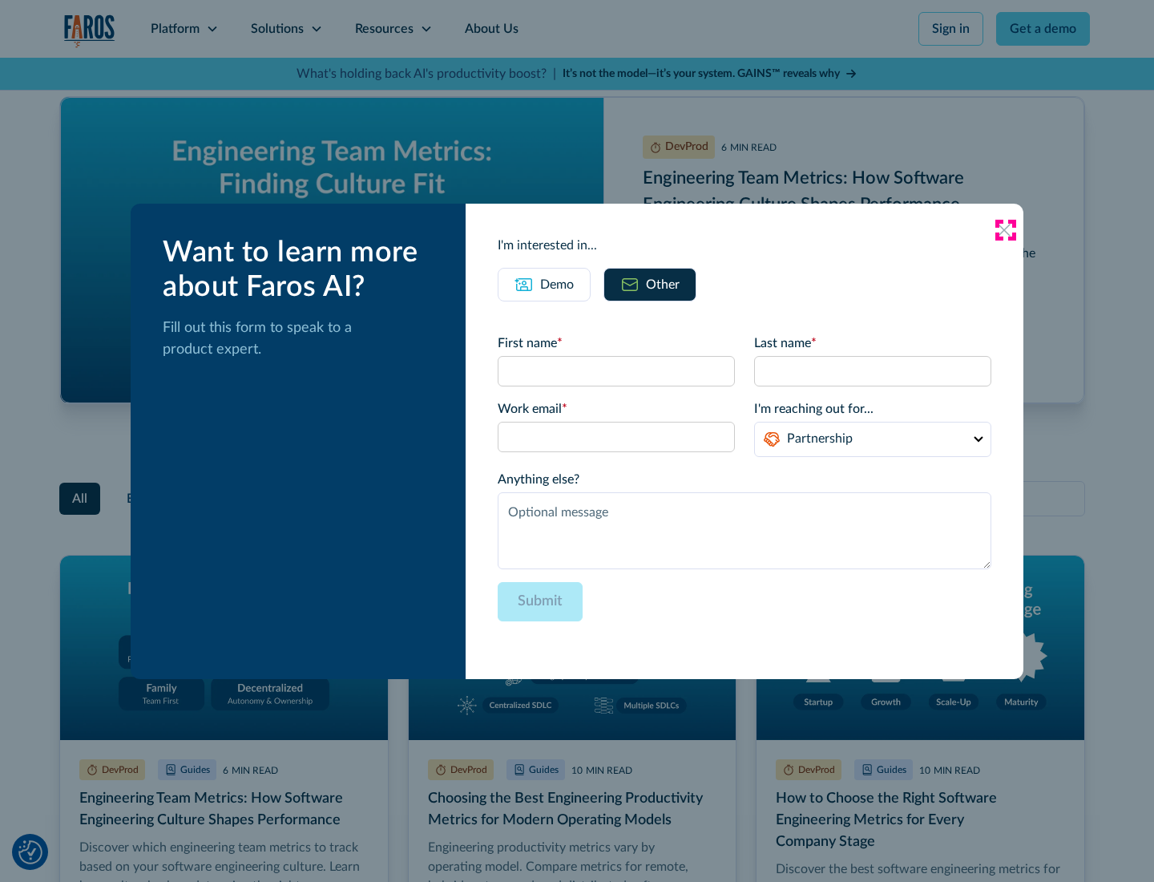
click at [1005, 229] on icon at bounding box center [1004, 230] width 13 height 13
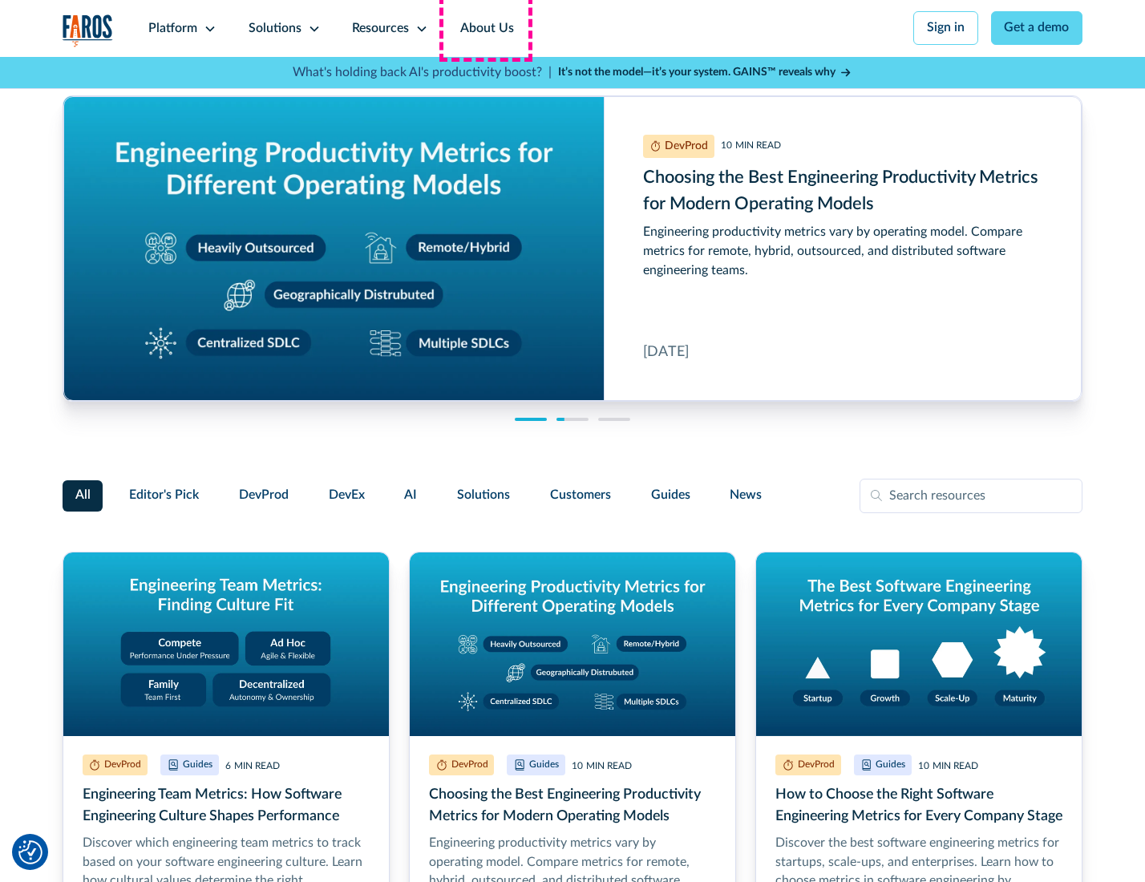
click at [485, 28] on link "About Us" at bounding box center [487, 28] width 86 height 57
